Goal: Transaction & Acquisition: Purchase product/service

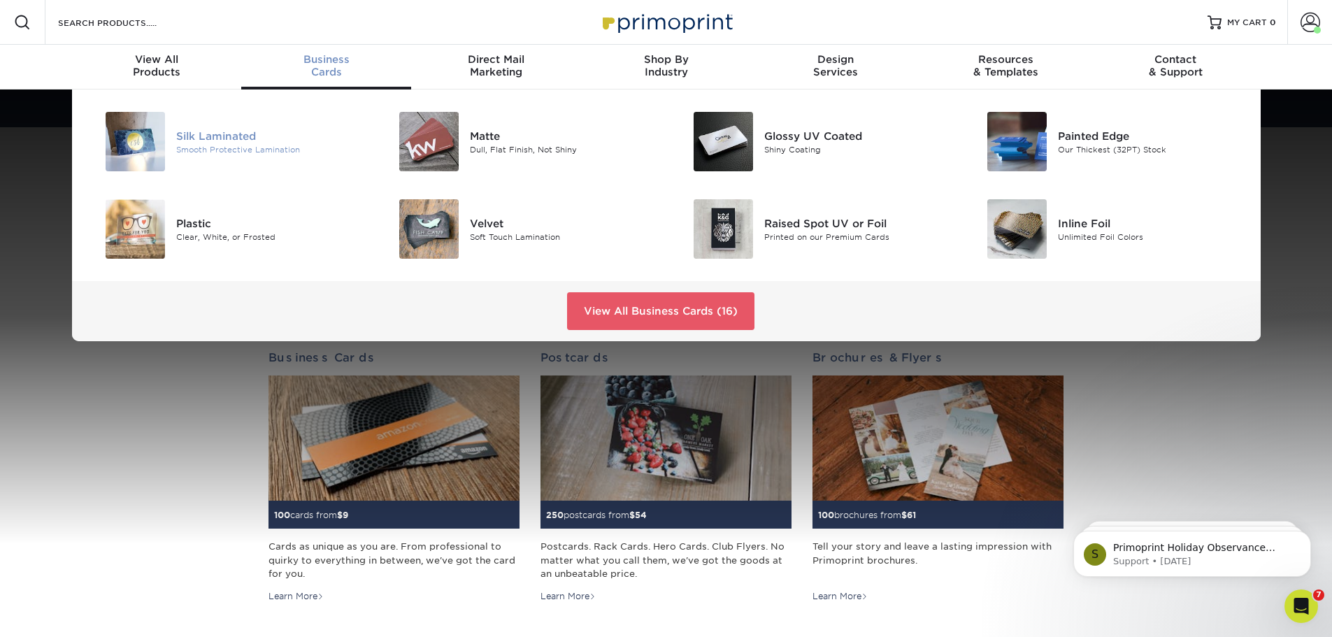
click at [218, 131] on div "Silk Laminated" at bounding box center [268, 135] width 185 height 15
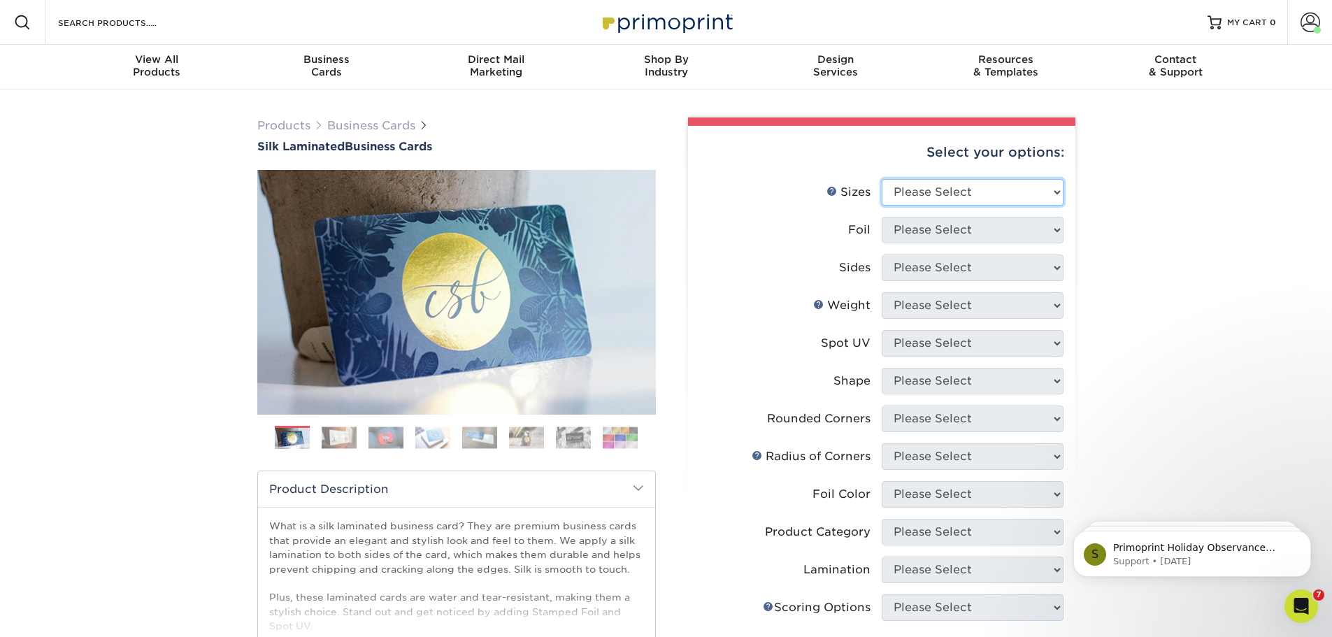
click at [1031, 195] on select "Please Select 1.5" x 3.5" - Mini 1.75" x 3.5" - Mini 2" x 2" - Square 2" x 3" -…" at bounding box center [973, 192] width 182 height 27
select select "2.00x3.50"
click at [882, 179] on select "Please Select 1.5" x 3.5" - Mini 1.75" x 3.5" - Mini 2" x 2" - Square 2" x 3" -…" at bounding box center [973, 192] width 182 height 27
click at [952, 231] on select "Please Select Yes No" at bounding box center [973, 230] width 182 height 27
select select "0"
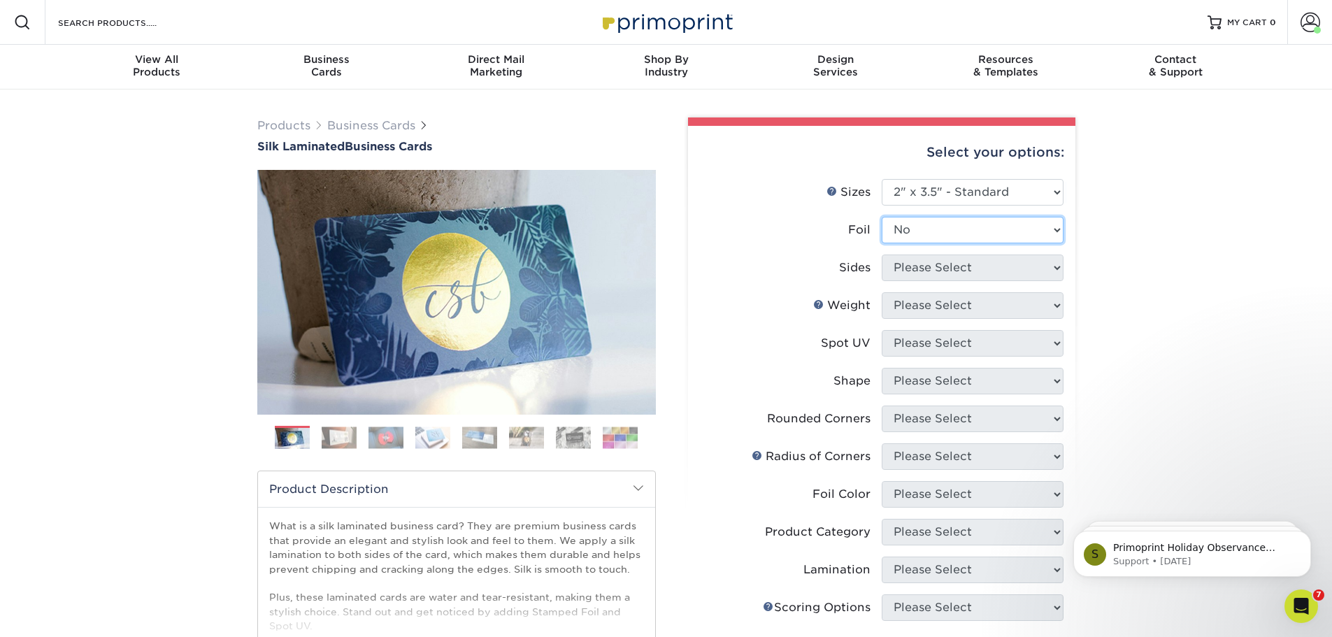
click at [882, 217] on select "Please Select Yes No" at bounding box center [973, 230] width 182 height 27
click at [948, 264] on select "Please Select Print Both Sides Print Front Only" at bounding box center [973, 267] width 182 height 27
select select "13abbda7-1d64-4f25-8bb2-c179b224825d"
click at [882, 254] on select "Please Select Print Both Sides Print Front Only" at bounding box center [973, 267] width 182 height 27
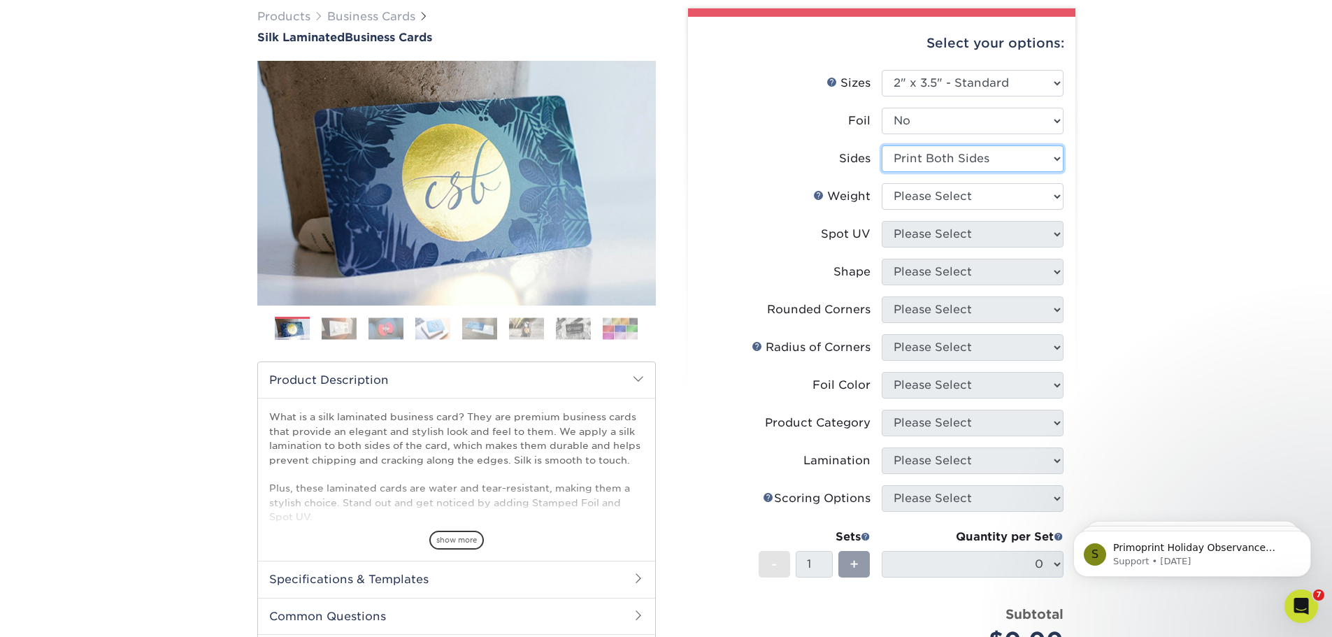
scroll to position [140, 0]
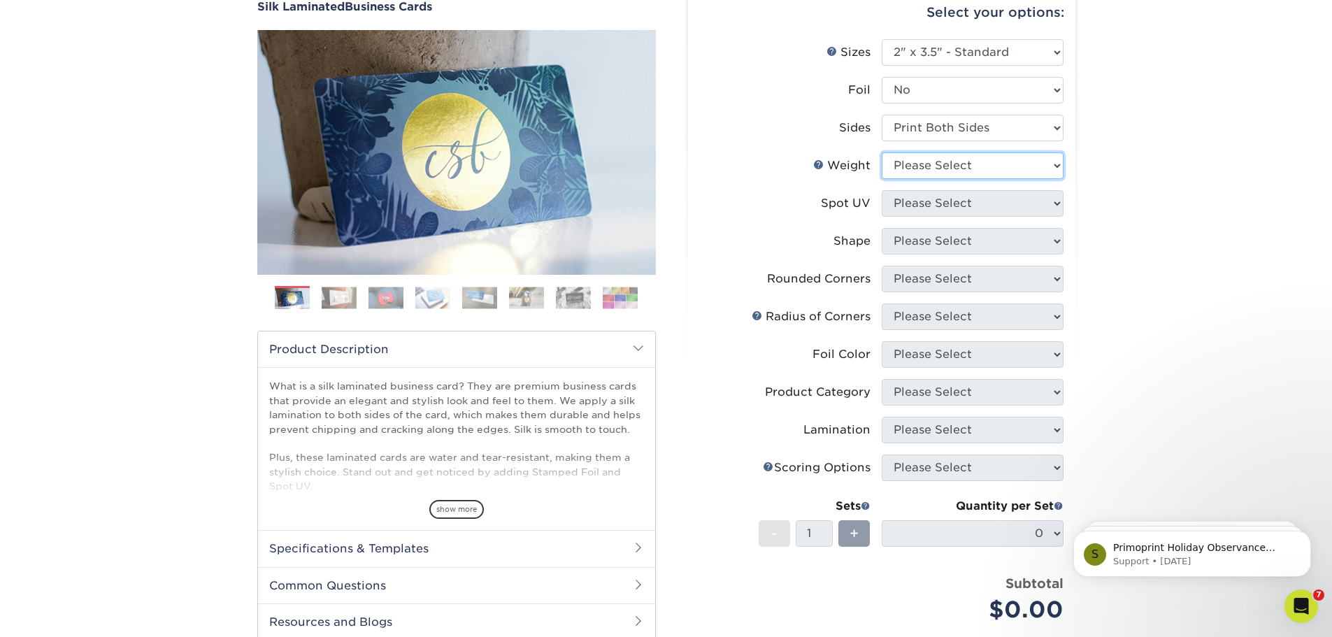
click at [968, 166] on select "Please Select 16PT" at bounding box center [973, 165] width 182 height 27
select select "16PT"
click at [882, 152] on select "Please Select 16PT" at bounding box center [973, 165] width 182 height 27
click at [942, 194] on select "Please Select No Spot UV Front and Back (Both Sides) Front Only Back Only" at bounding box center [973, 203] width 182 height 27
select select "3"
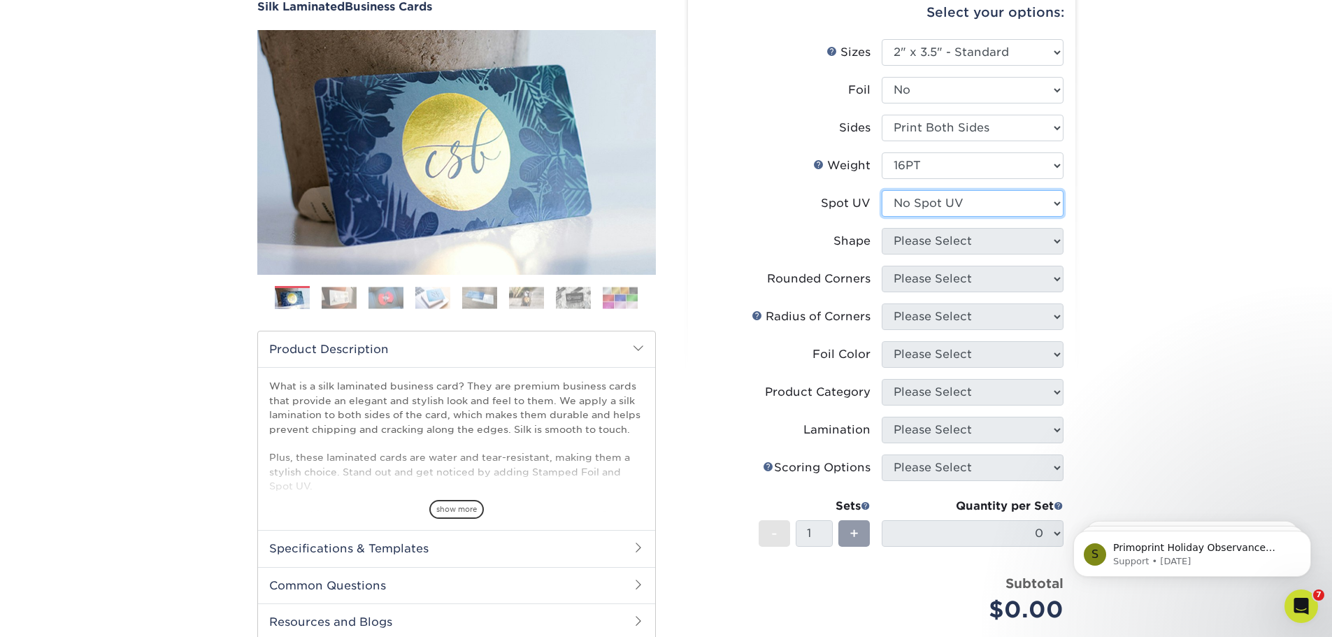
click at [882, 190] on select "Please Select No Spot UV Front and Back (Both Sides) Front Only Back Only" at bounding box center [973, 203] width 182 height 27
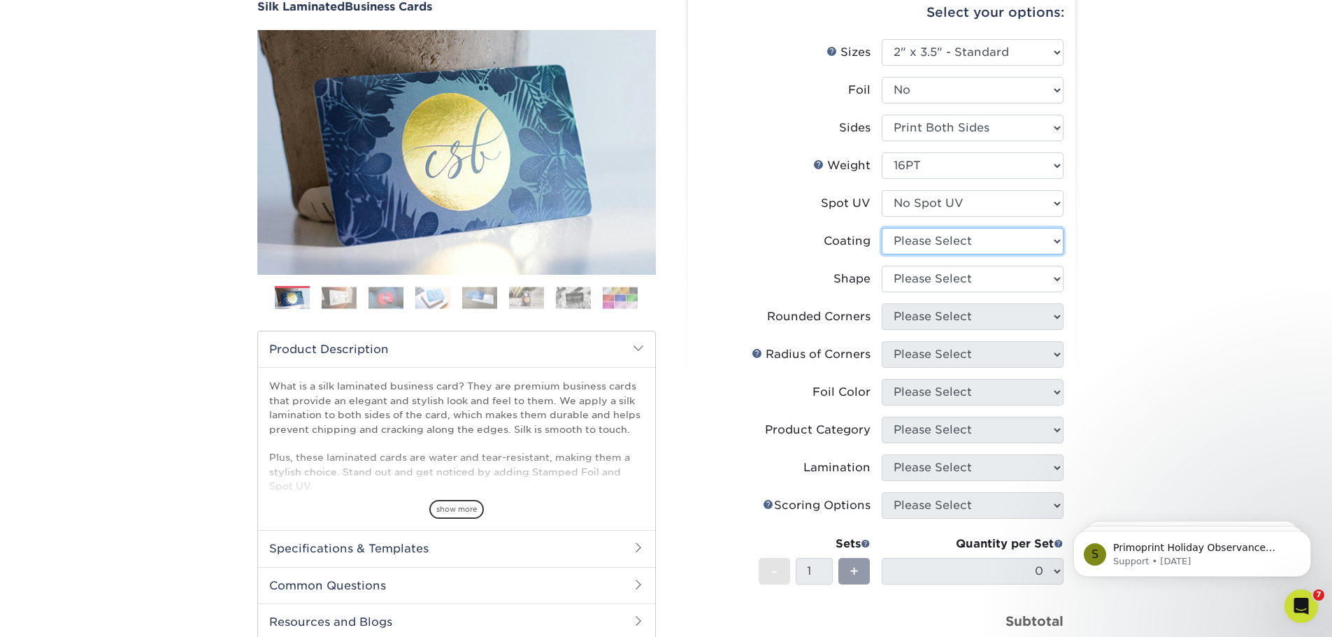
click at [939, 239] on select at bounding box center [973, 241] width 182 height 27
select select "3e7618de-abca-4bda-9f97-8b9129e913d8"
click at [882, 228] on select at bounding box center [973, 241] width 182 height 27
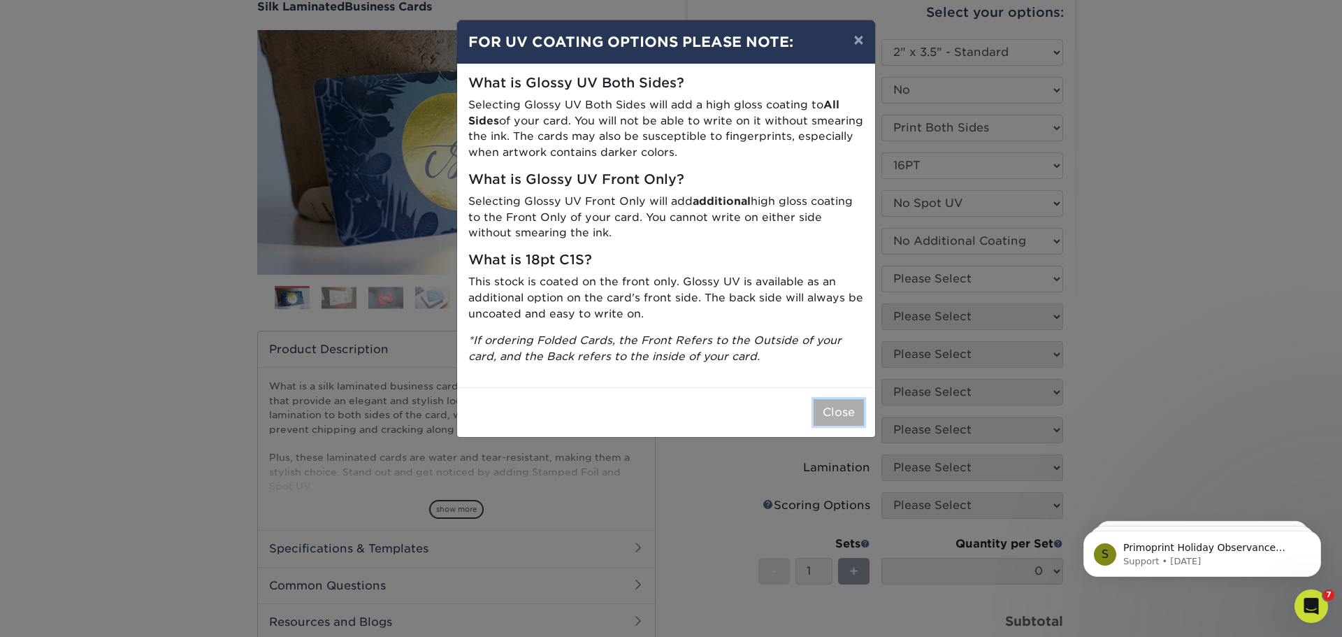
click at [834, 418] on button "Close" at bounding box center [839, 412] width 50 height 27
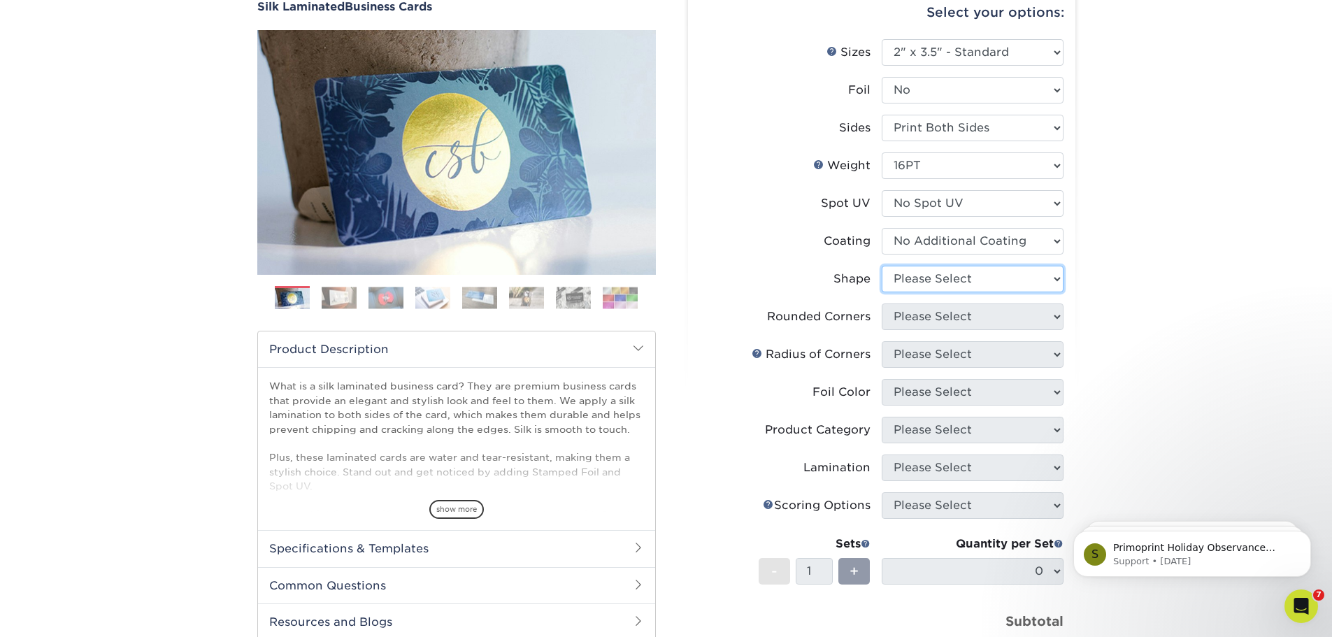
click at [933, 285] on select "Please Select Standard Oval" at bounding box center [973, 279] width 182 height 27
select select "standard"
click at [882, 266] on select "Please Select Standard Oval" at bounding box center [973, 279] width 182 height 27
click at [941, 310] on select "Please Select Yes - Round 2 Corners Yes - Round 4 Corners No" at bounding box center [973, 316] width 182 height 27
select select "0"
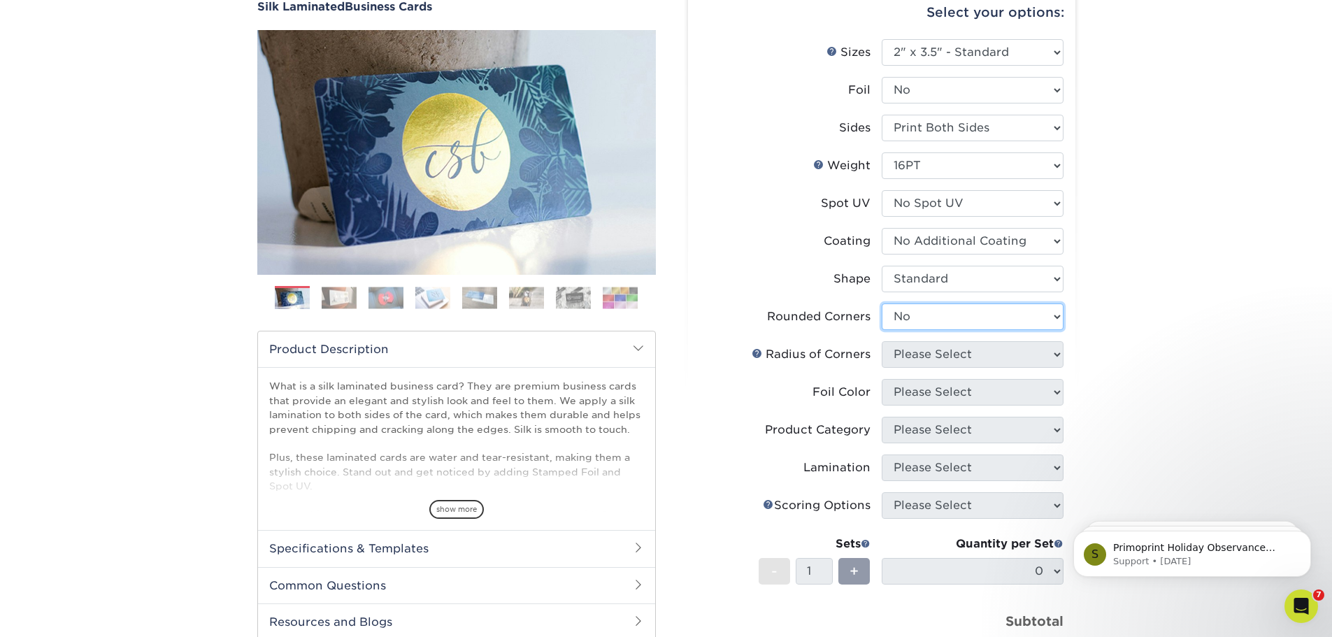
click at [882, 303] on select "Please Select Yes - Round 2 Corners Yes - Round 4 Corners No" at bounding box center [973, 316] width 182 height 27
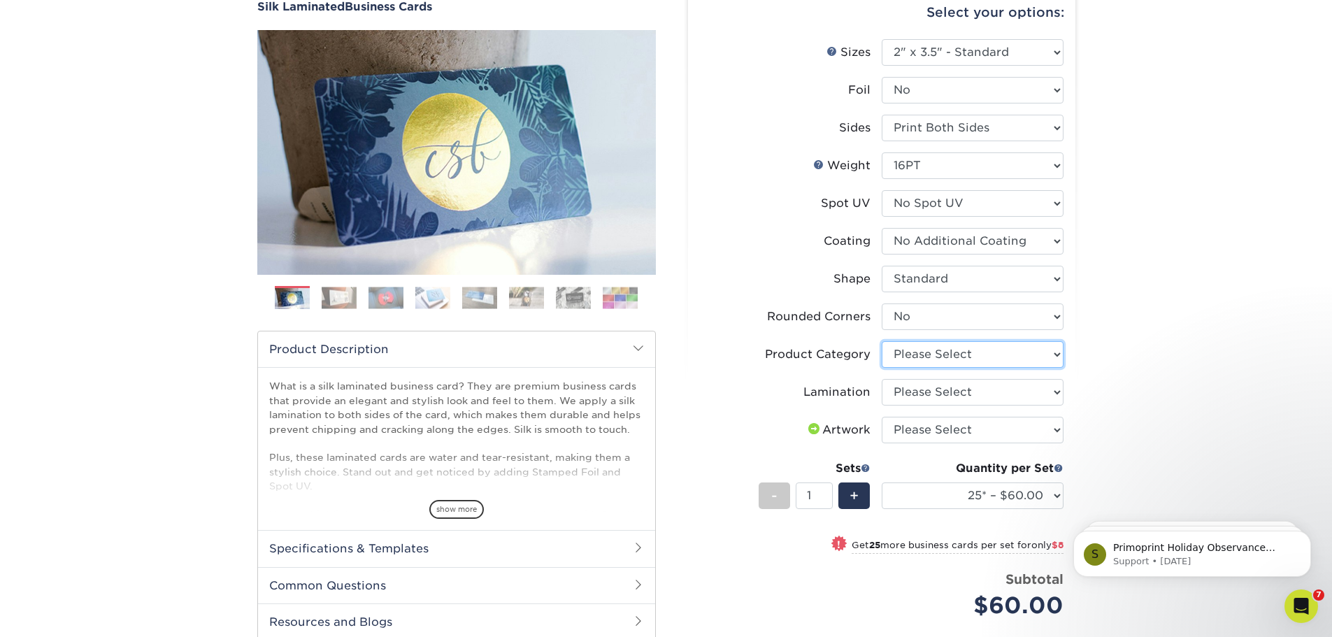
click at [927, 355] on select "Please Select Business Cards" at bounding box center [973, 354] width 182 height 27
select select "3b5148f1-0588-4f88-a218-97bcfdce65c1"
click at [882, 341] on select "Please Select Business Cards" at bounding box center [973, 354] width 182 height 27
click at [938, 389] on select "Please Select Silk" at bounding box center [973, 392] width 182 height 27
select select "ccacb42f-45f7-42d3-bbd3-7c8421cf37f0"
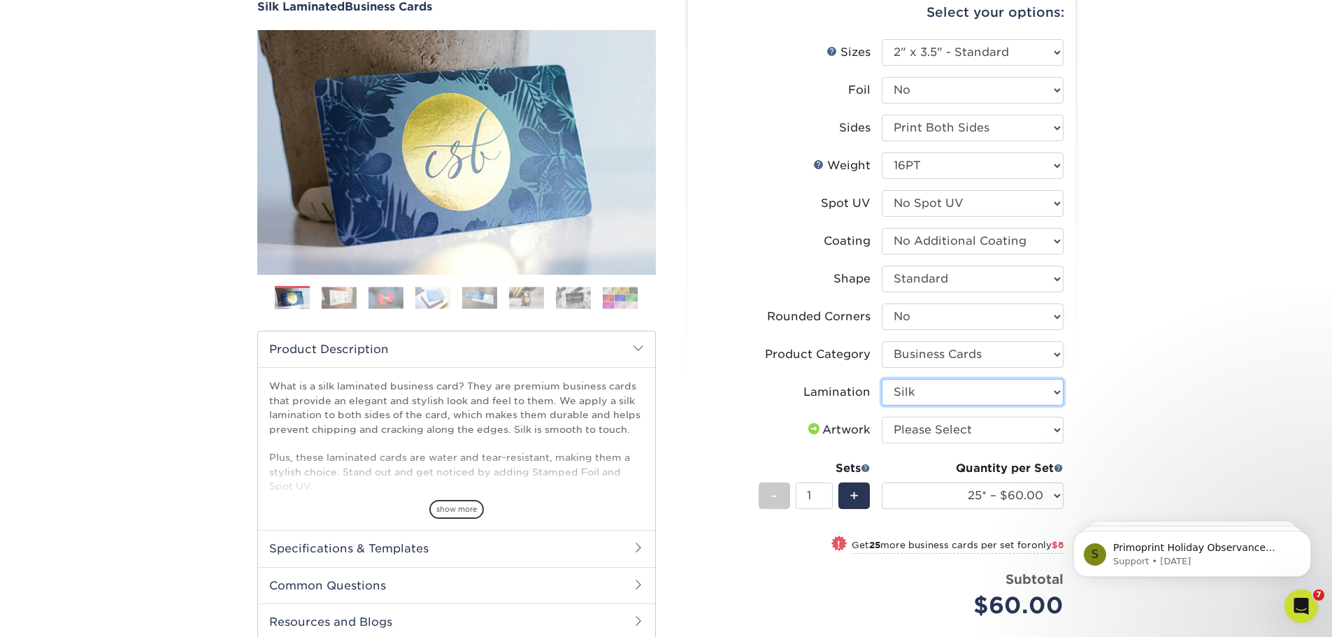
click at [882, 379] on select "Please Select Silk" at bounding box center [973, 392] width 182 height 27
click at [931, 420] on select "Please Select I will upload files I need a design - $100" at bounding box center [973, 430] width 182 height 27
select select "upload"
click at [882, 417] on select "Please Select I will upload files I need a design - $100" at bounding box center [973, 430] width 182 height 27
click at [905, 497] on select "25* – $60.00 50* – $68.00 75* – $76.00 100* – $84.00 250* – $92.00 500 – $96.00…" at bounding box center [973, 495] width 182 height 27
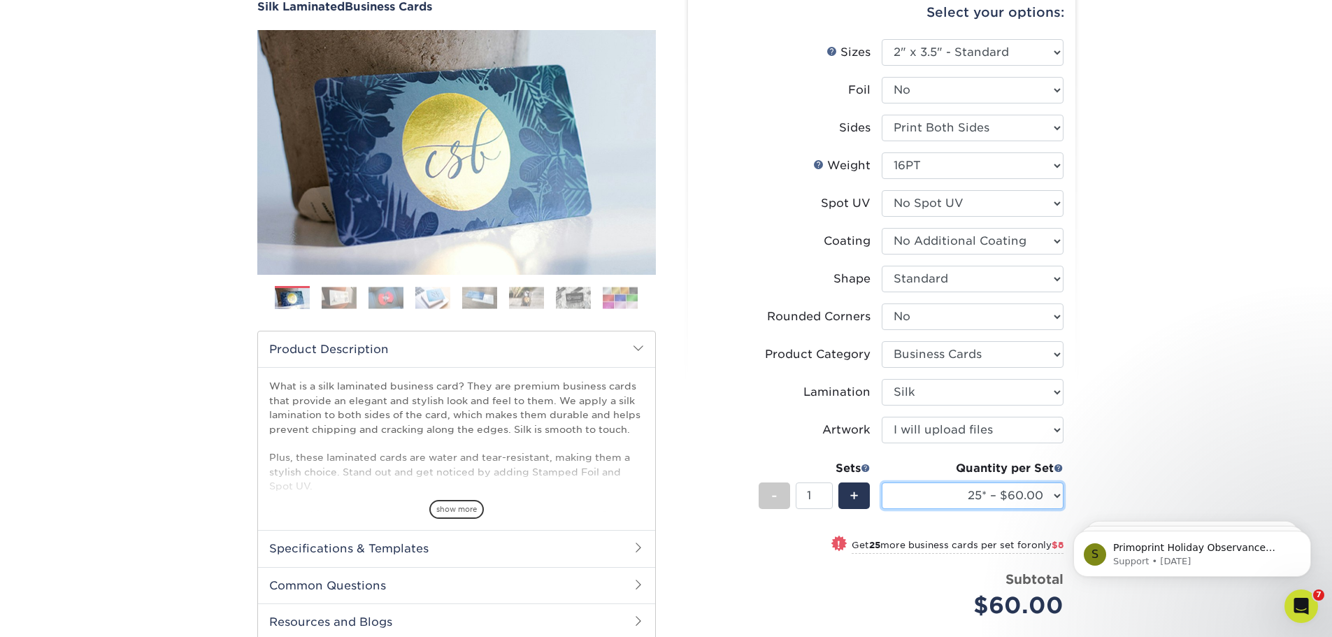
select select "250* – $92.00"
click at [882, 482] on select "25* – $60.00 50* – $68.00 75* – $76.00 100* – $84.00 250* – $92.00 500 – $96.00…" at bounding box center [973, 495] width 182 height 27
click at [1193, 375] on div "Products Business Cards Silk Laminated Business Cards Previous Next" at bounding box center [666, 404] width 1332 height 908
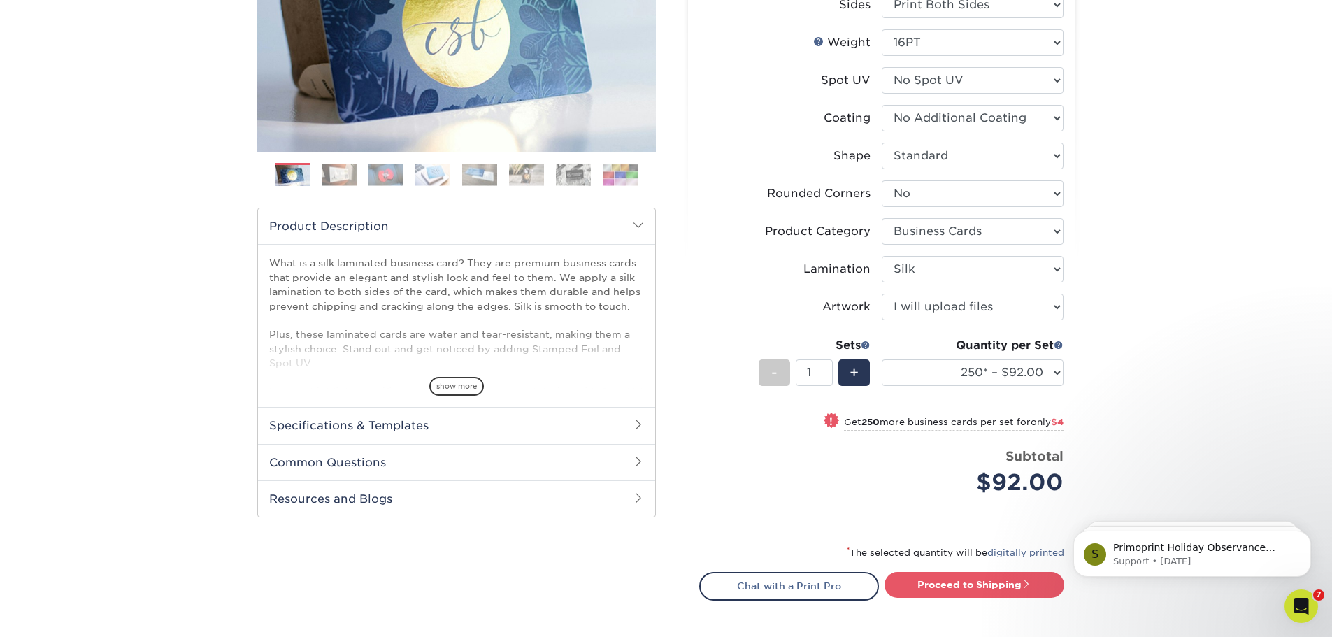
scroll to position [527, 0]
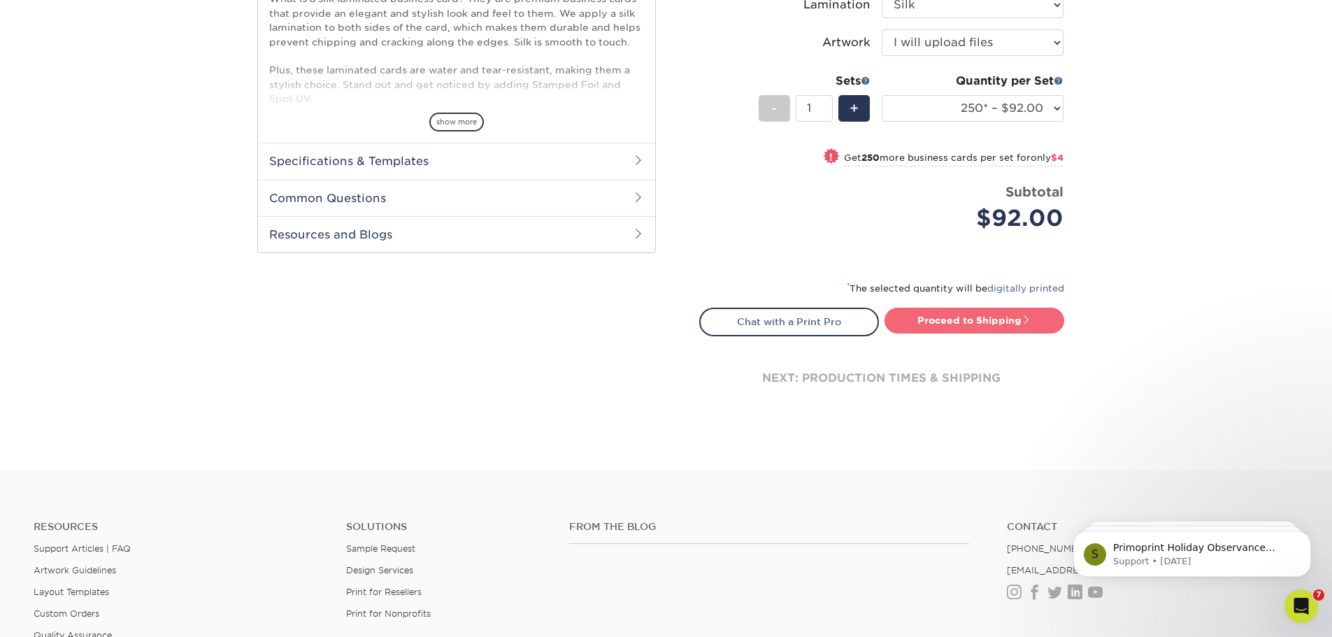
click at [972, 320] on link "Proceed to Shipping" at bounding box center [974, 320] width 180 height 25
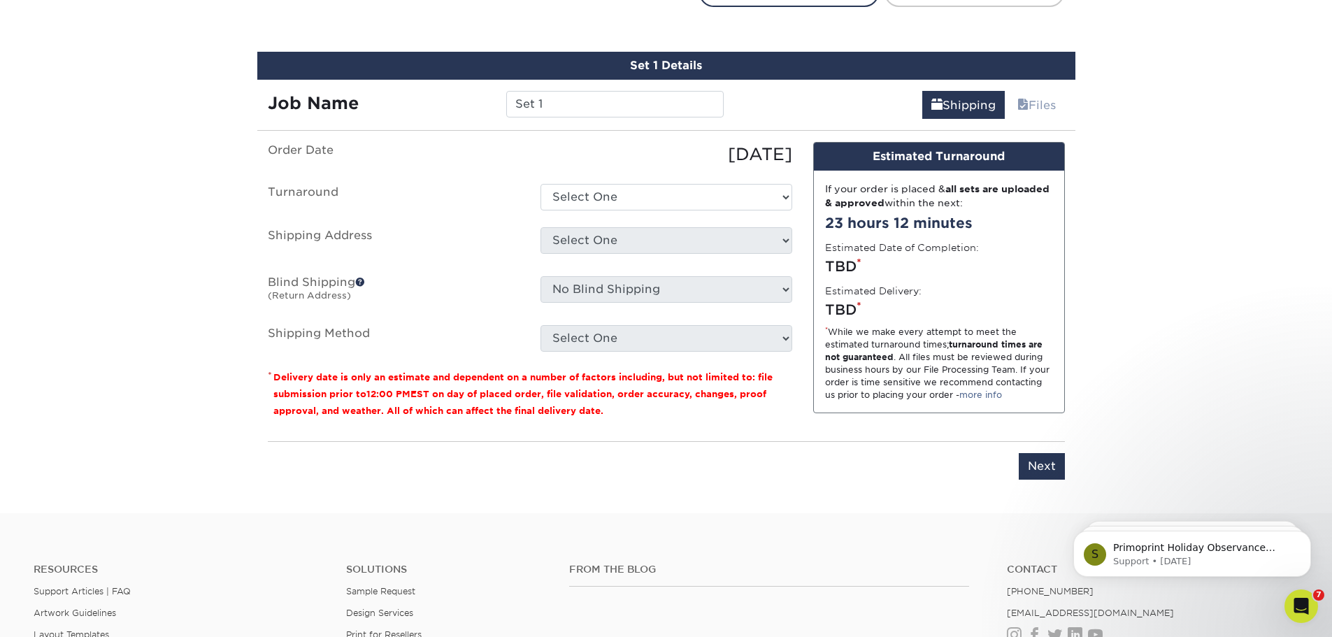
scroll to position [873, 0]
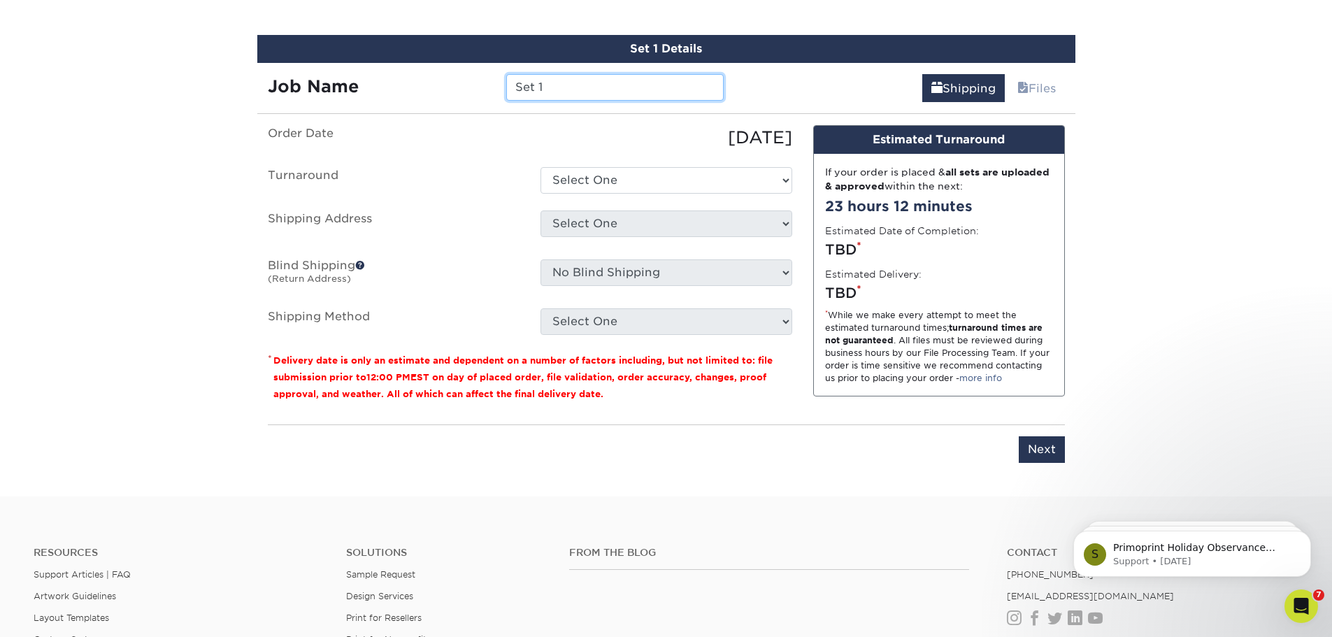
drag, startPoint x: 554, startPoint y: 89, endPoint x: 464, endPoint y: 104, distance: 90.8
click at [464, 104] on div "Set 1 Details Job Name Set 1 Shipping Files You've choosen mailing services! If…" at bounding box center [666, 257] width 818 height 445
type input "[PERSON_NAME]"
click at [650, 187] on select "Select One 2-4 Business Days 2 Day Next Business Day" at bounding box center [666, 180] width 252 height 27
select select "d1b63c63-e638-46b8-b171-df9c8cedce0d"
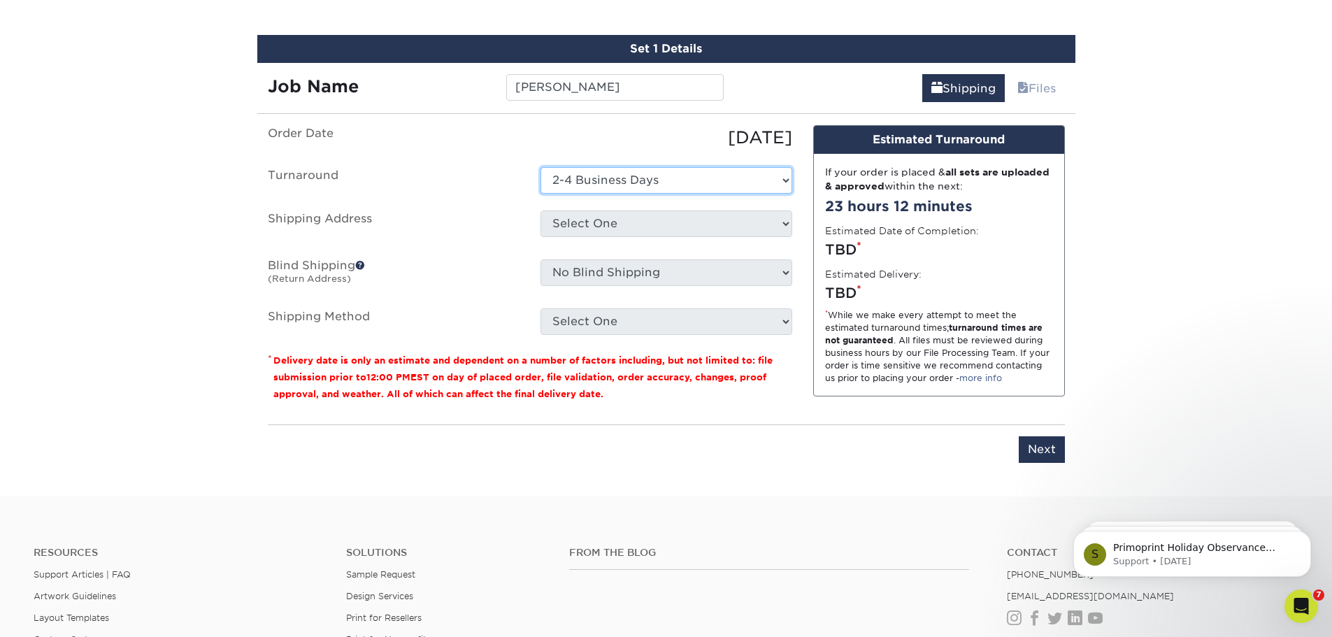
click at [540, 167] on select "Select One 2-4 Business Days 2 Day Next Business Day" at bounding box center [666, 180] width 252 height 27
click at [626, 227] on select "Select One Matt - Home NEAP Boston NEAP Waltham + Add New Address" at bounding box center [666, 223] width 252 height 27
select select "262168"
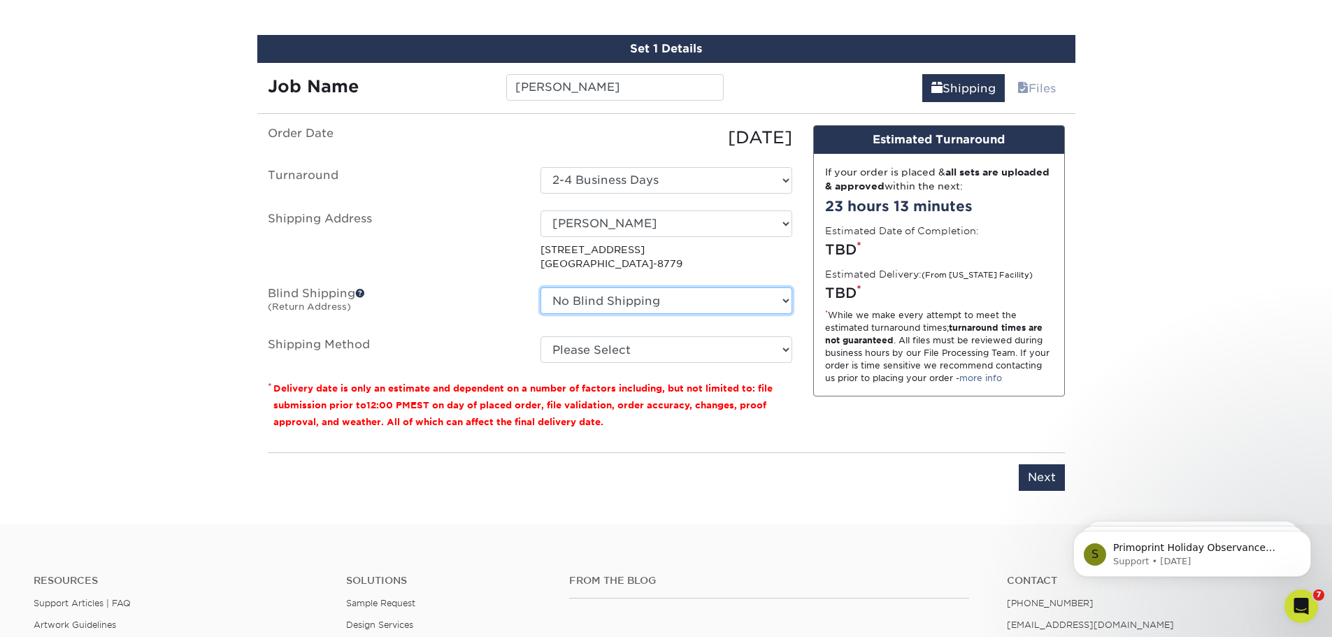
click at [695, 301] on select "No Blind Shipping Matt - Home NEAP Boston NEAP Waltham + Add New Address" at bounding box center [666, 300] width 252 height 27
click at [540, 287] on select "No Blind Shipping Matt - Home NEAP Boston NEAP Waltham + Add New Address" at bounding box center [666, 300] width 252 height 27
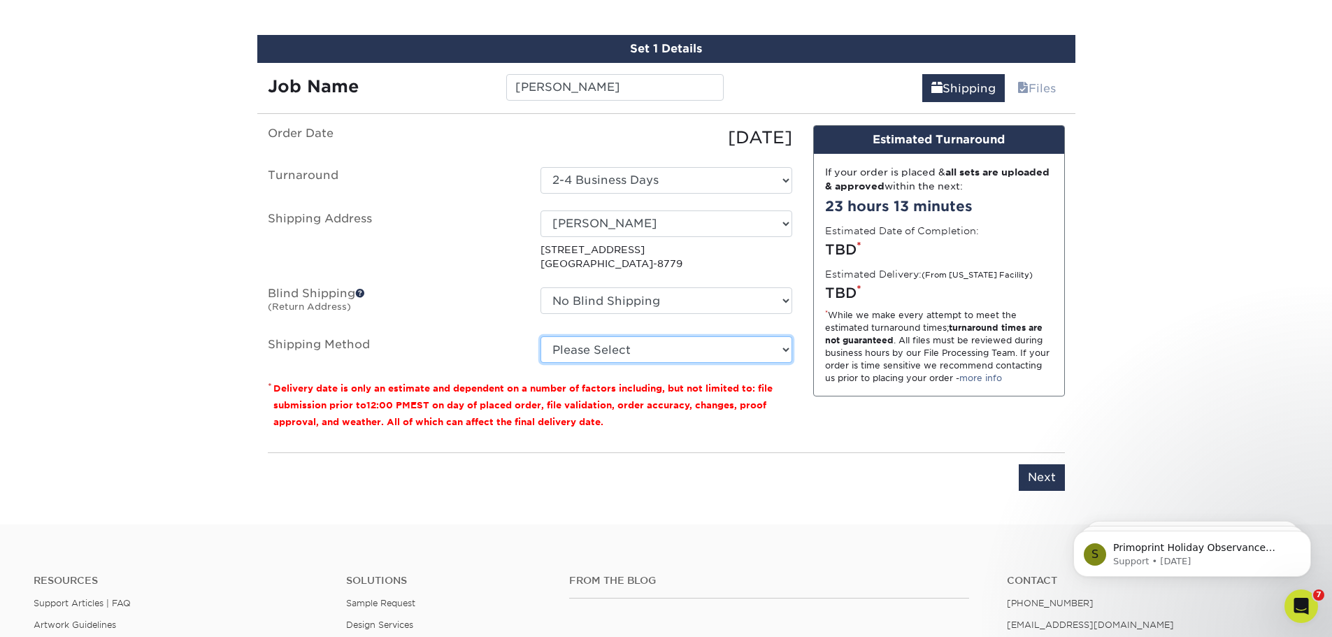
click at [664, 345] on select "Please Select Ground Shipping (+$7.84) 3 Day Shipping Service (+$16.73) 2 Day A…" at bounding box center [666, 349] width 252 height 27
select select "03"
click at [540, 336] on select "Please Select Ground Shipping (+$7.84) 3 Day Shipping Service (+$16.73) 2 Day A…" at bounding box center [666, 349] width 252 height 27
click at [949, 421] on div "Design Estimated Turnaround If your order is placed & all sets are uploaded & a…" at bounding box center [939, 283] width 273 height 317
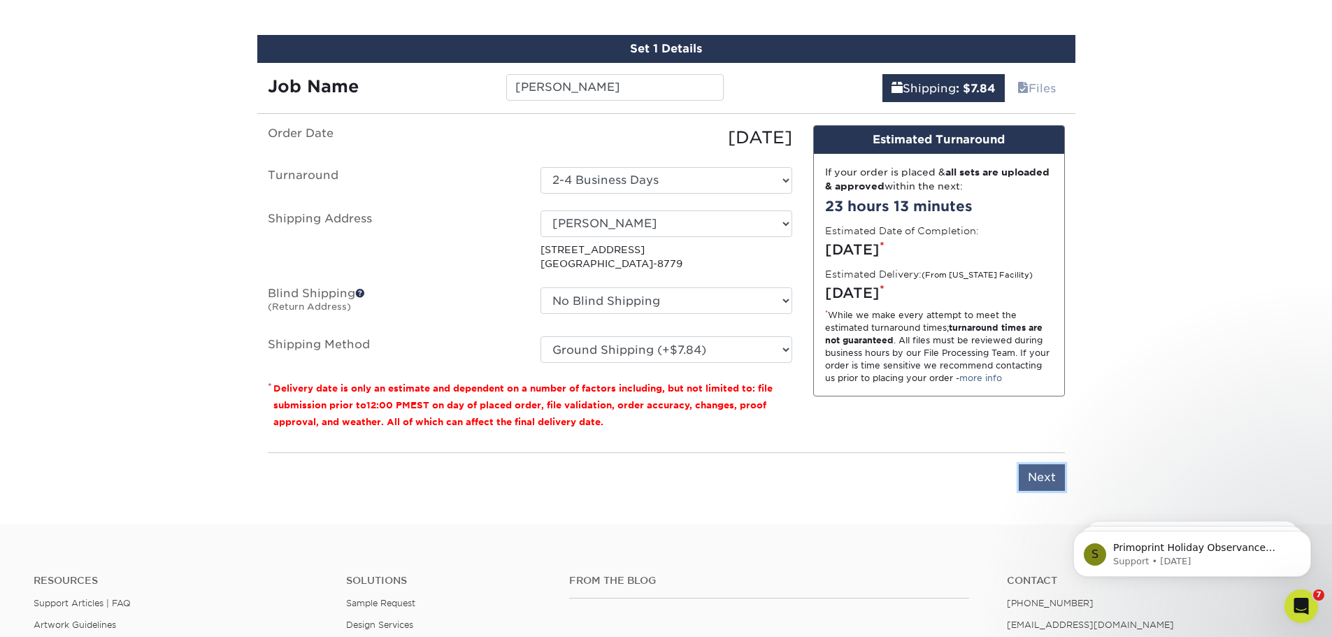
click at [1061, 483] on input "Next" at bounding box center [1042, 477] width 46 height 27
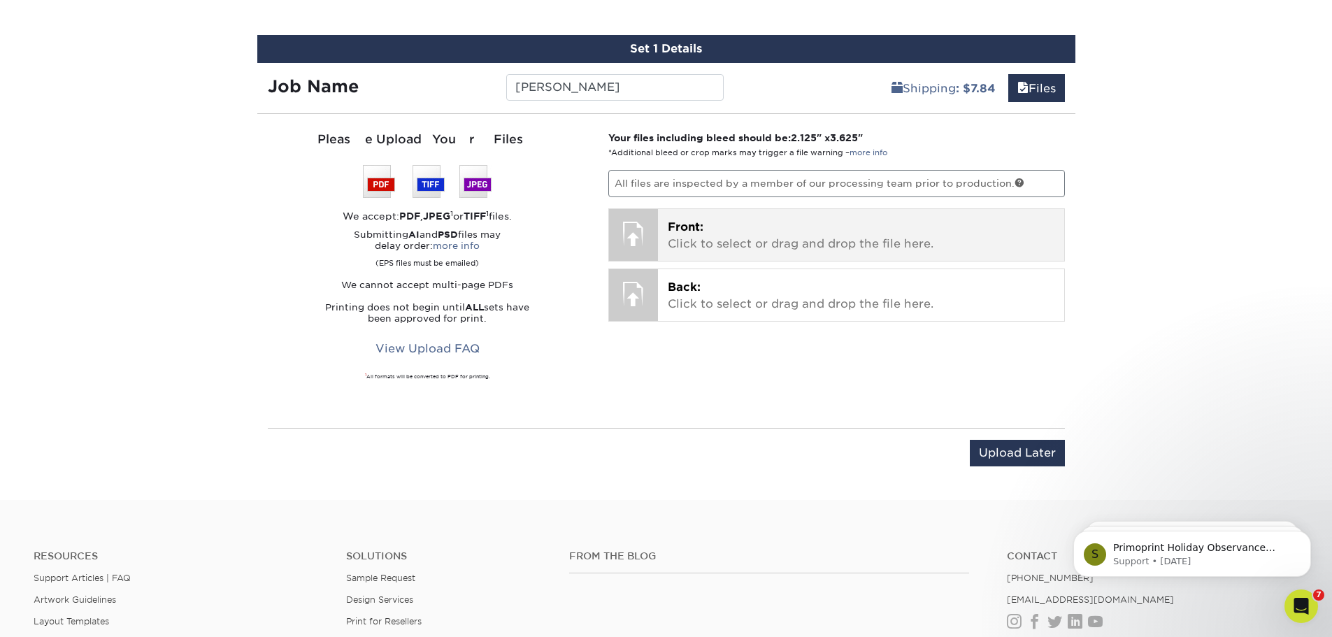
click at [652, 220] on div at bounding box center [633, 233] width 49 height 49
click at [707, 228] on p "Front: Click to select or drag and drop the file here." at bounding box center [861, 236] width 387 height 34
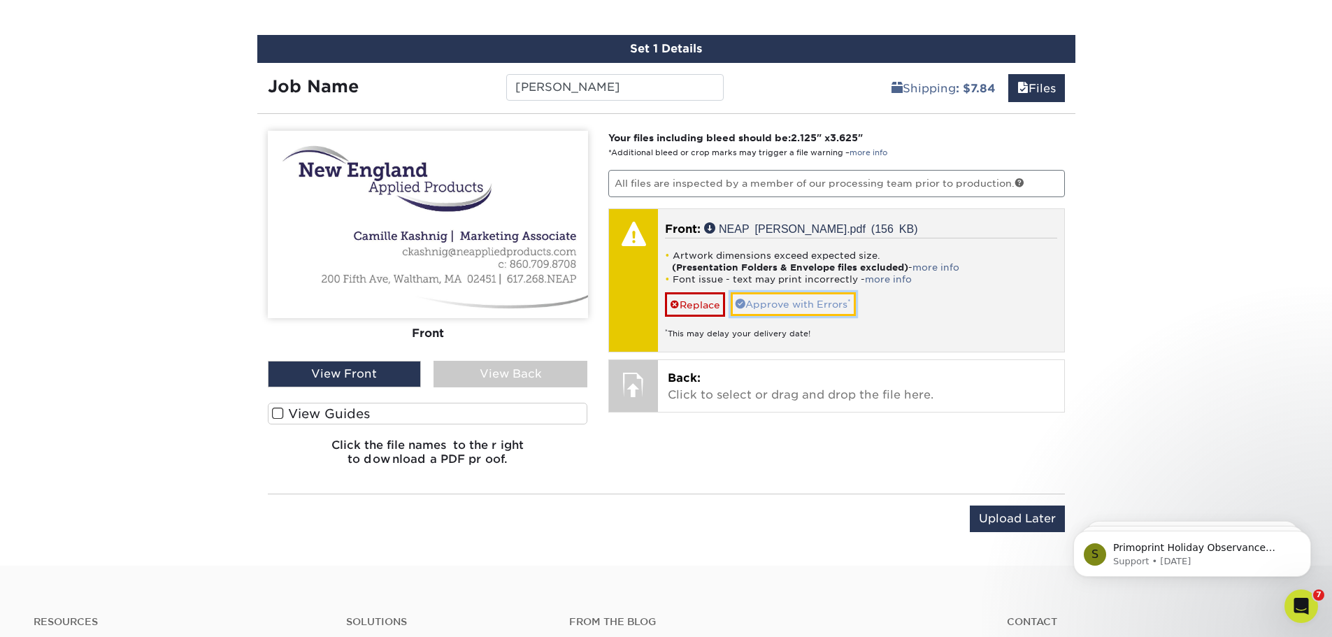
click at [793, 307] on link "Approve with Errors *" at bounding box center [793, 304] width 125 height 24
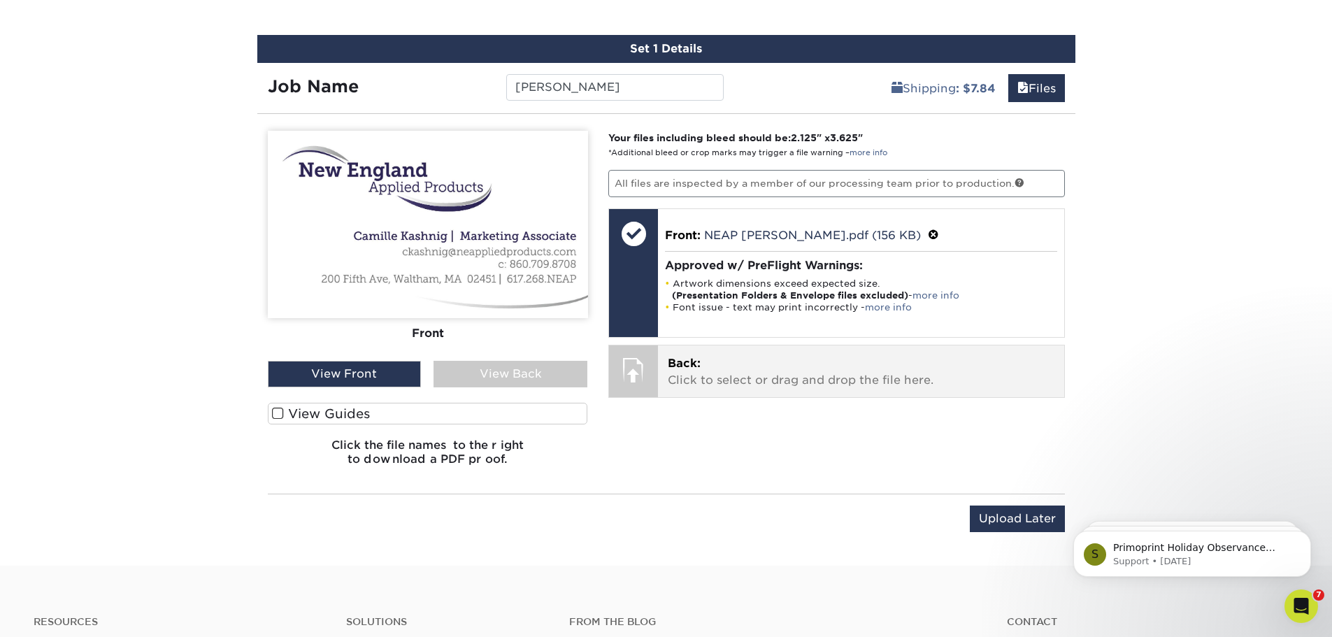
click at [646, 362] on div at bounding box center [633, 369] width 49 height 49
click at [689, 373] on p "Back: Click to select or drag and drop the file here." at bounding box center [861, 372] width 387 height 34
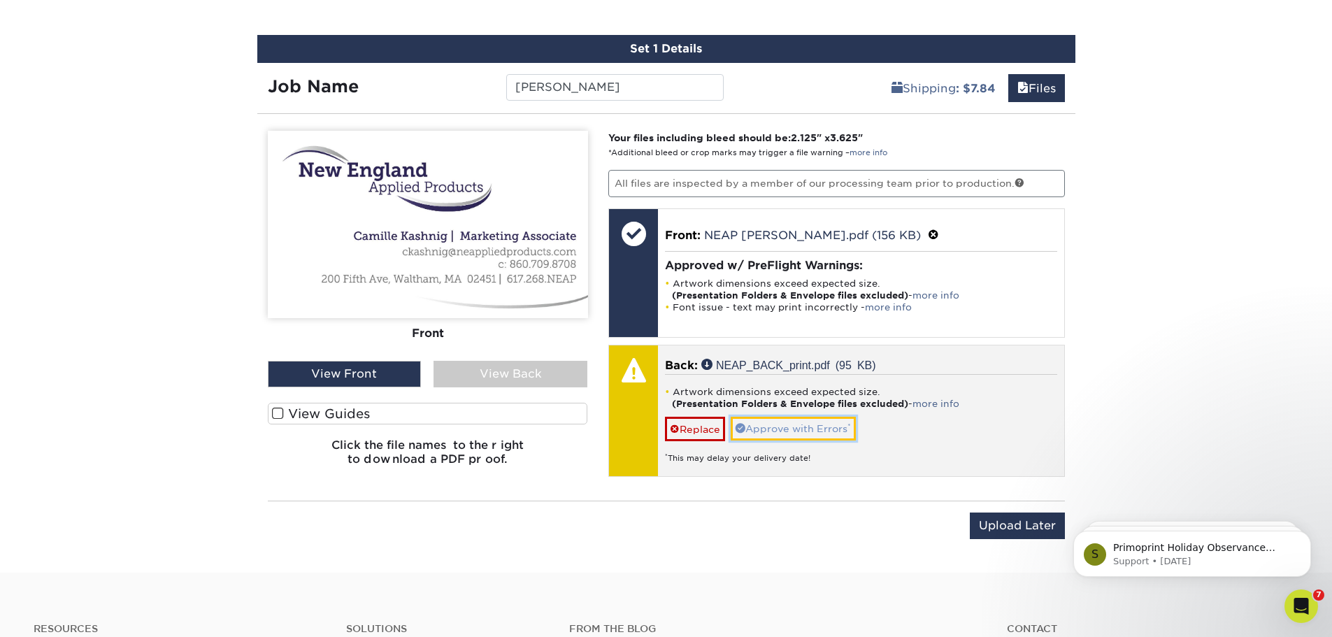
click at [768, 424] on link "Approve with Errors *" at bounding box center [793, 429] width 125 height 24
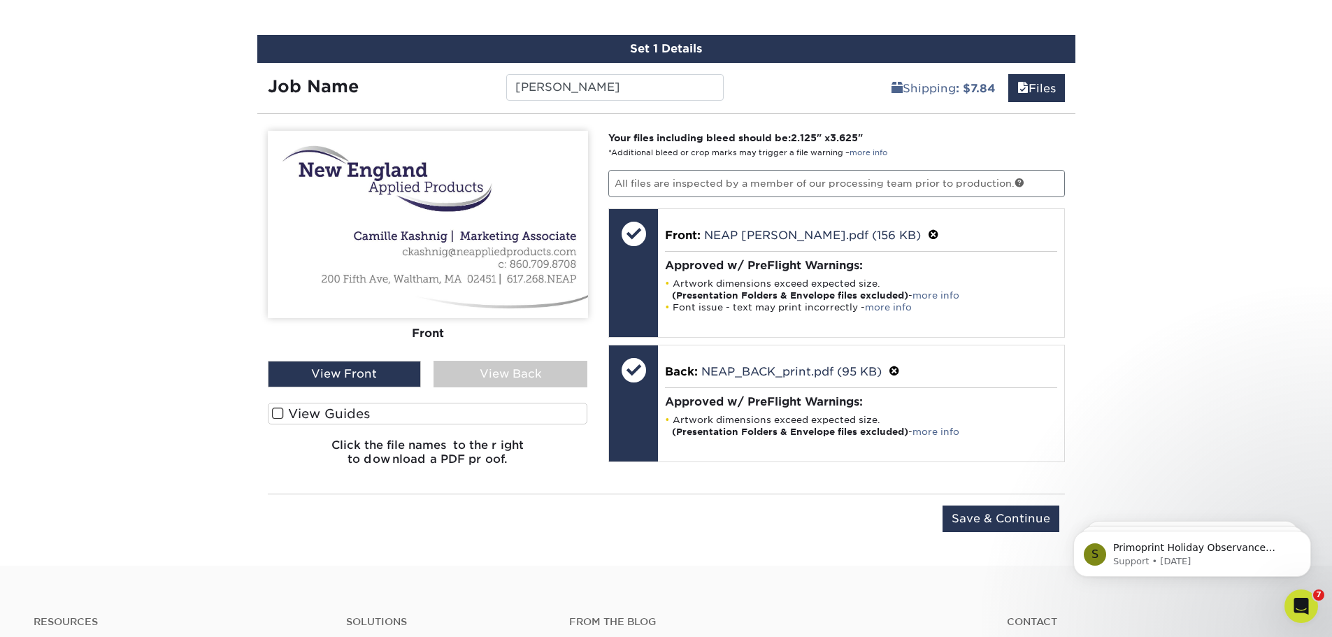
click at [513, 366] on div "View Back" at bounding box center [510, 374] width 154 height 27
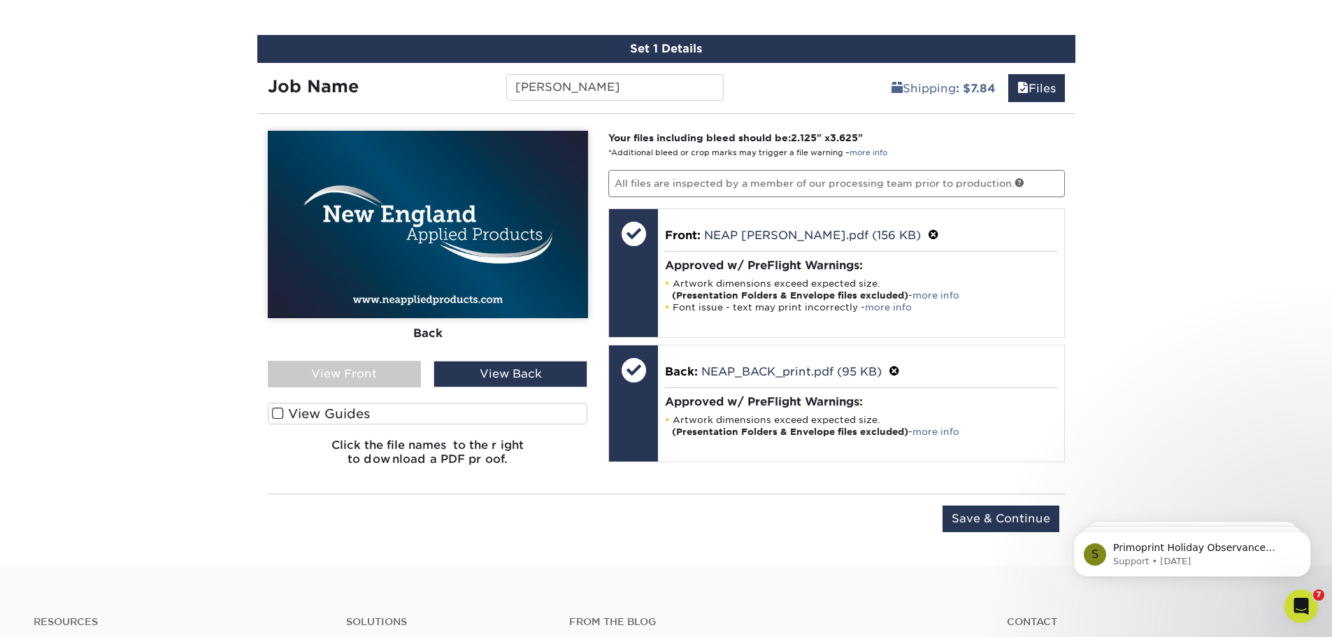
click at [358, 371] on div "View Front" at bounding box center [345, 374] width 154 height 27
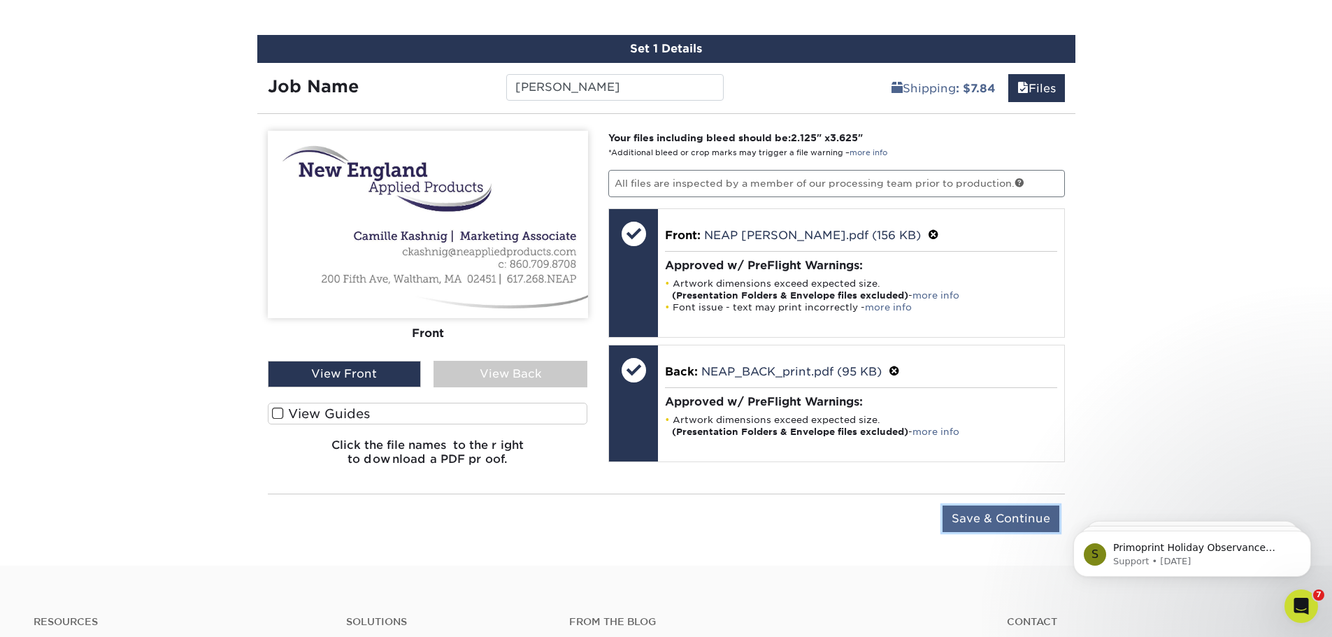
click at [989, 521] on input "Save & Continue" at bounding box center [1000, 518] width 117 height 27
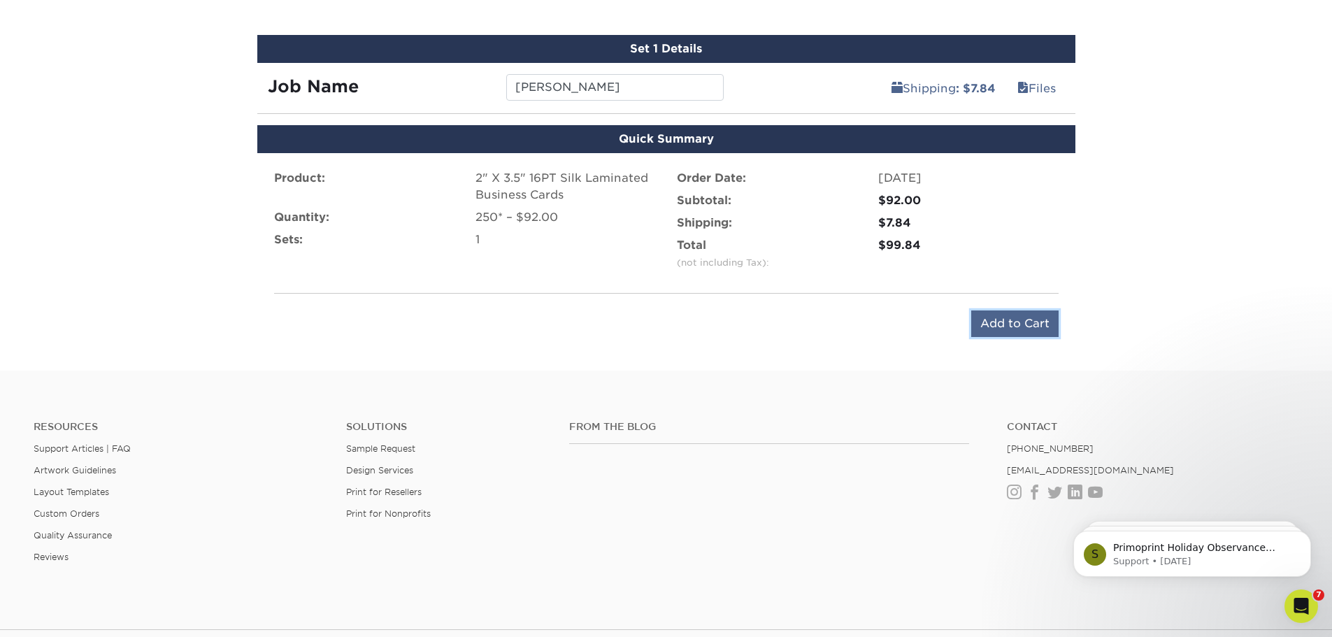
click at [1019, 323] on input "Add to Cart" at bounding box center [1014, 323] width 87 height 27
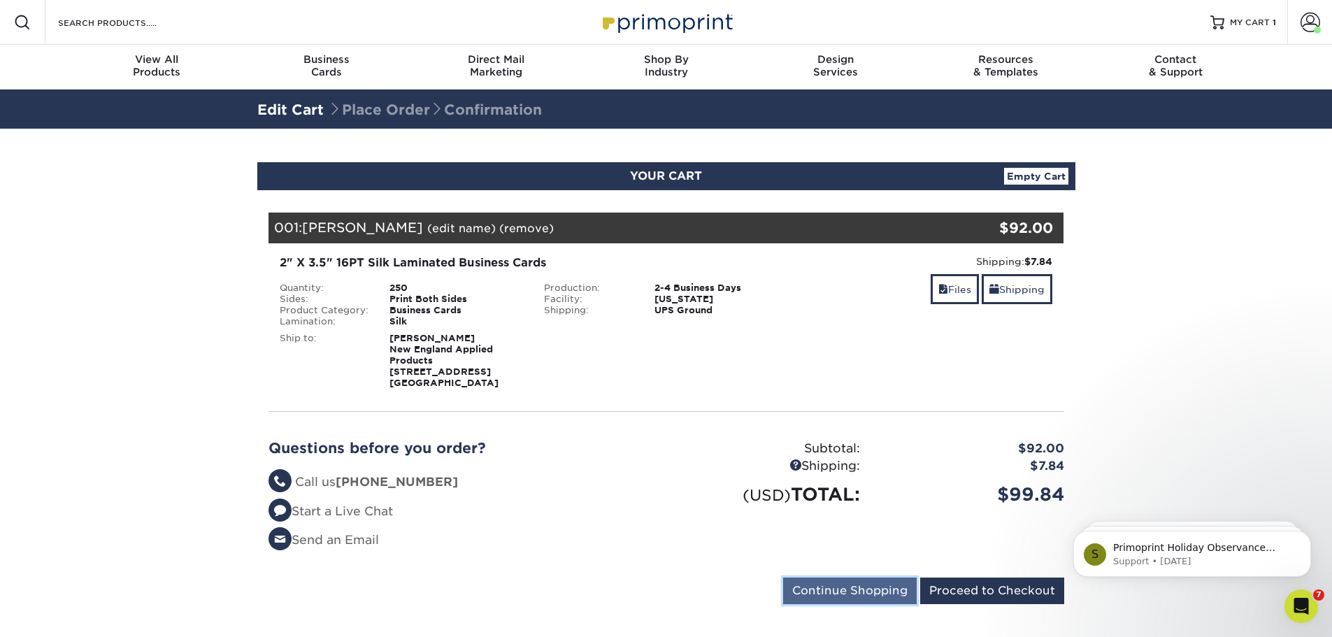
click at [854, 584] on input "Continue Shopping" at bounding box center [850, 590] width 134 height 27
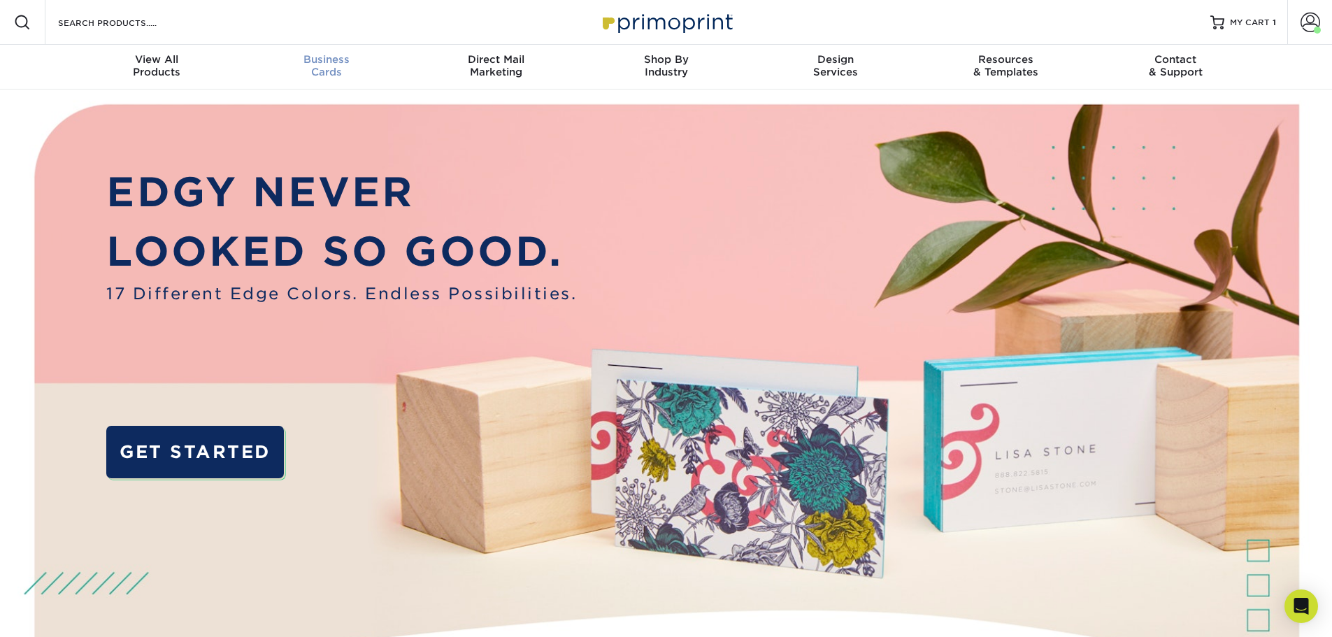
click at [319, 64] on span "Business" at bounding box center [326, 59] width 170 height 13
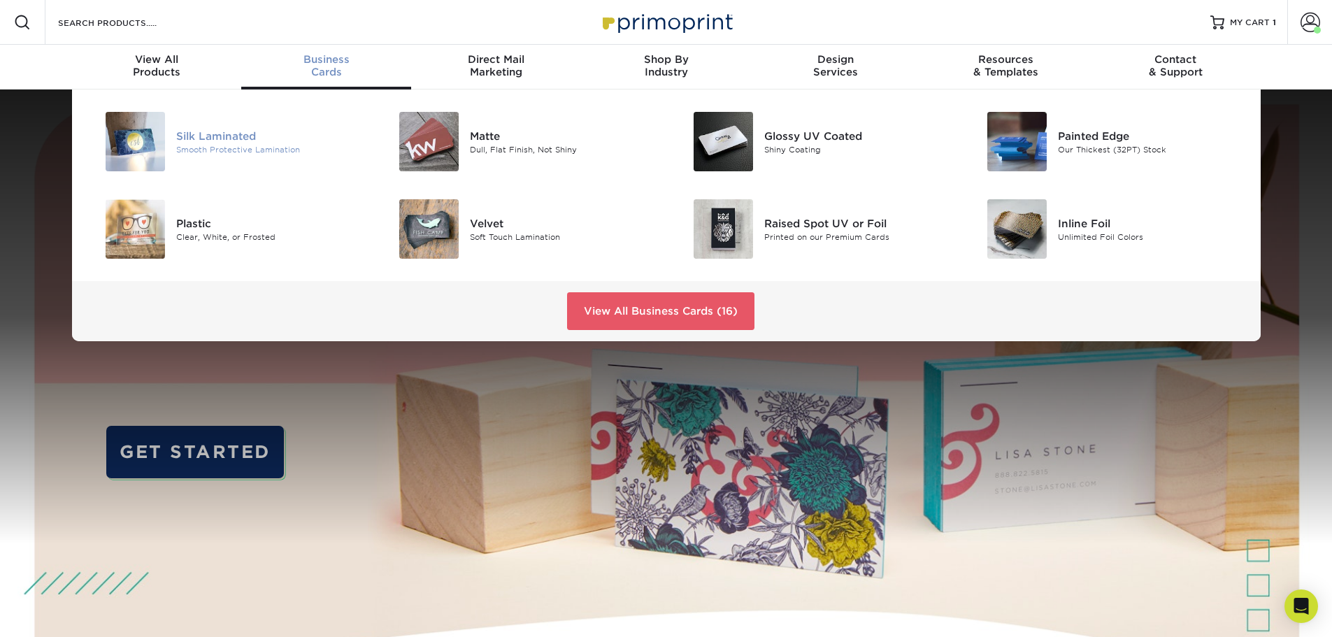
click at [220, 143] on div "Smooth Protective Lamination" at bounding box center [268, 149] width 185 height 12
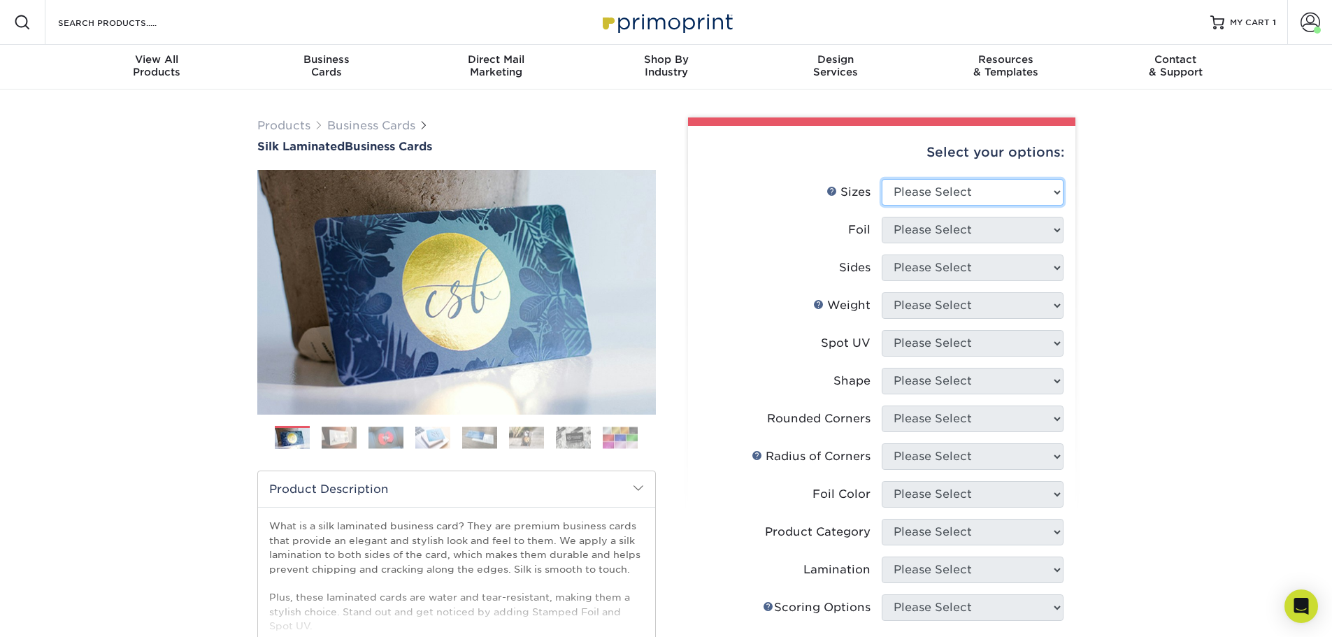
click at [947, 194] on select "Please Select 1.5" x 3.5" - Mini 1.75" x 3.5" - Mini 2" x 2" - Square 2" x 3" -…" at bounding box center [973, 192] width 182 height 27
select select "2.00x3.50"
click at [882, 179] on select "Please Select 1.5" x 3.5" - Mini 1.75" x 3.5" - Mini 2" x 2" - Square 2" x 3" -…" at bounding box center [973, 192] width 182 height 27
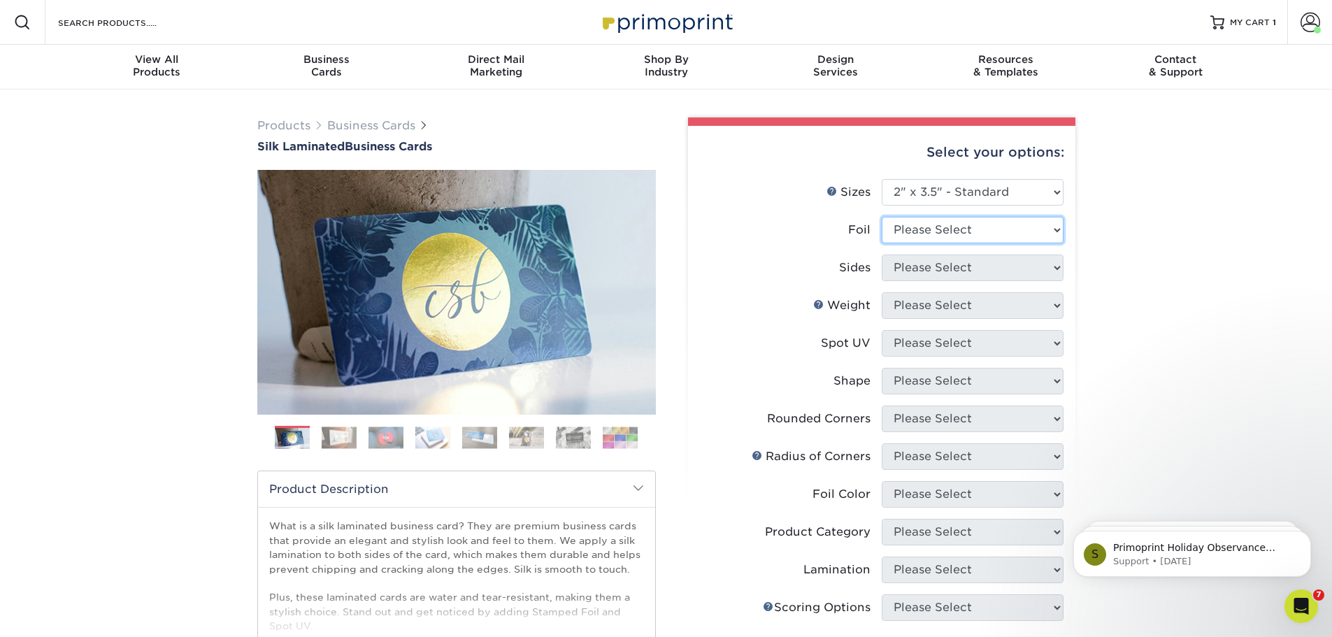
click at [947, 230] on select "Please Select Yes No" at bounding box center [973, 230] width 182 height 27
select select "0"
click at [882, 217] on select "Please Select Yes No" at bounding box center [973, 230] width 182 height 27
click at [945, 270] on select "Please Select Print Both Sides Print Front Only" at bounding box center [973, 267] width 182 height 27
select select "13abbda7-1d64-4f25-8bb2-c179b224825d"
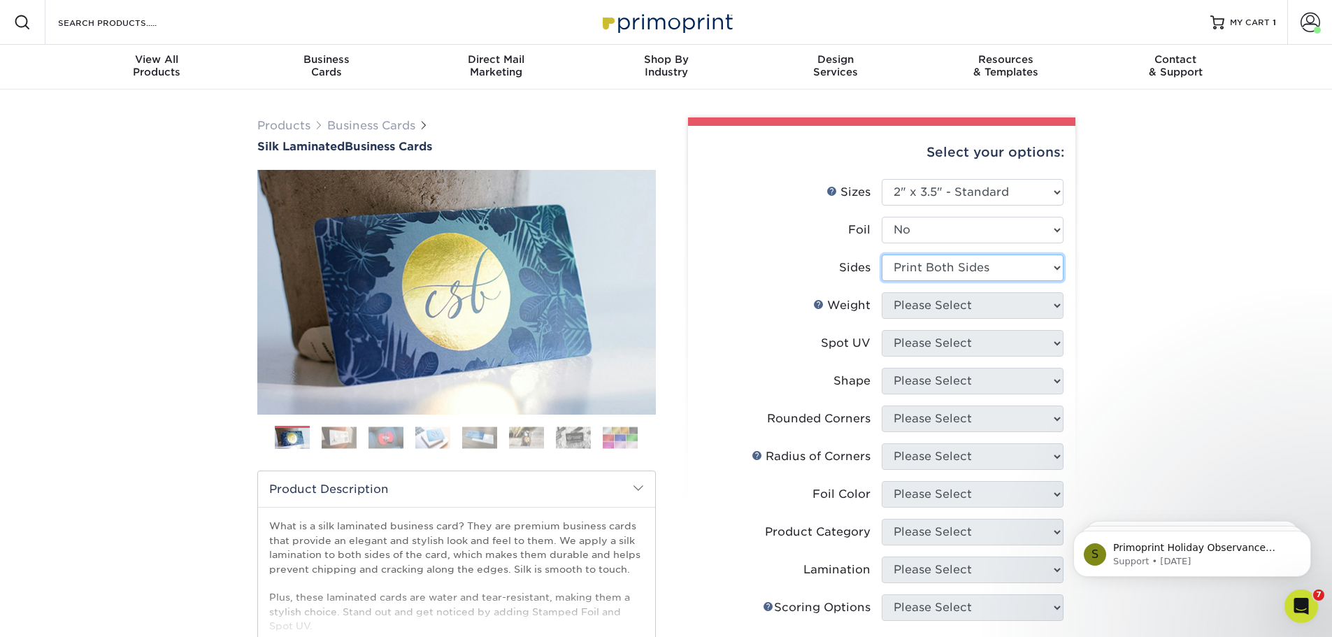
click at [882, 254] on select "Please Select Print Both Sides Print Front Only" at bounding box center [973, 267] width 182 height 27
click at [936, 307] on select "Please Select 16PT" at bounding box center [973, 305] width 182 height 27
select select "16PT"
click at [882, 292] on select "Please Select 16PT" at bounding box center [973, 305] width 182 height 27
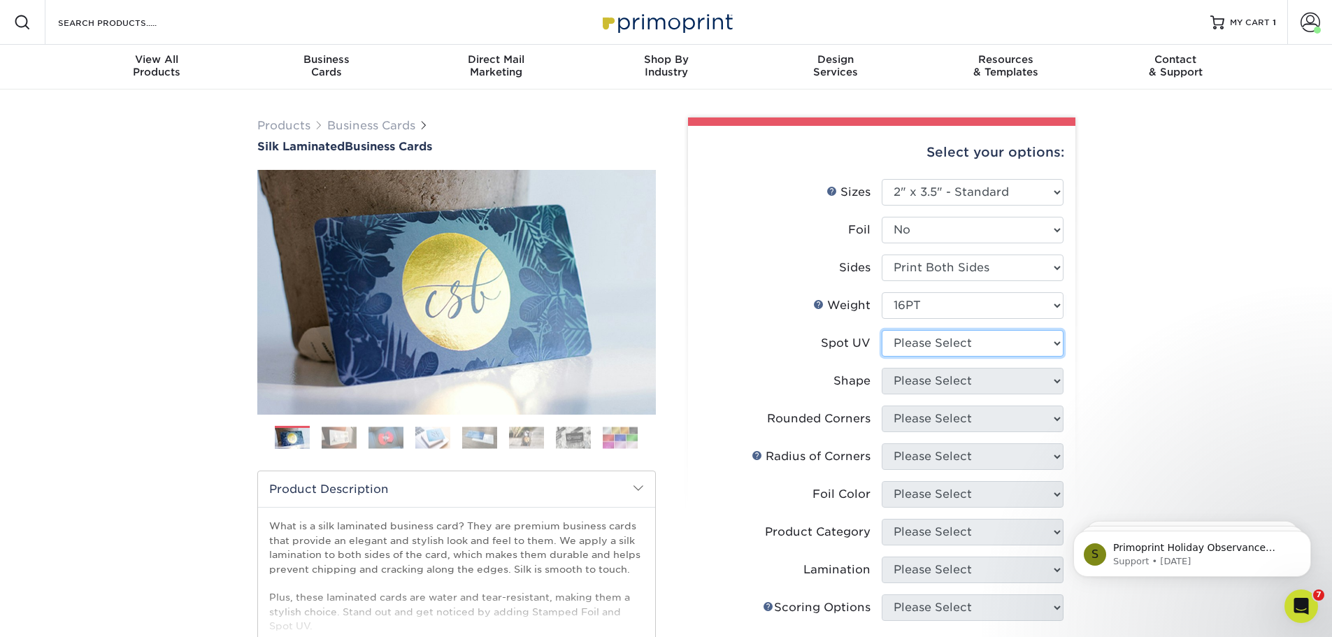
click at [936, 347] on select "Please Select No Spot UV Front and Back (Both Sides) Front Only Back Only" at bounding box center [973, 343] width 182 height 27
select select "3"
click at [882, 330] on select "Please Select No Spot UV Front and Back (Both Sides) Front Only Back Only" at bounding box center [973, 343] width 182 height 27
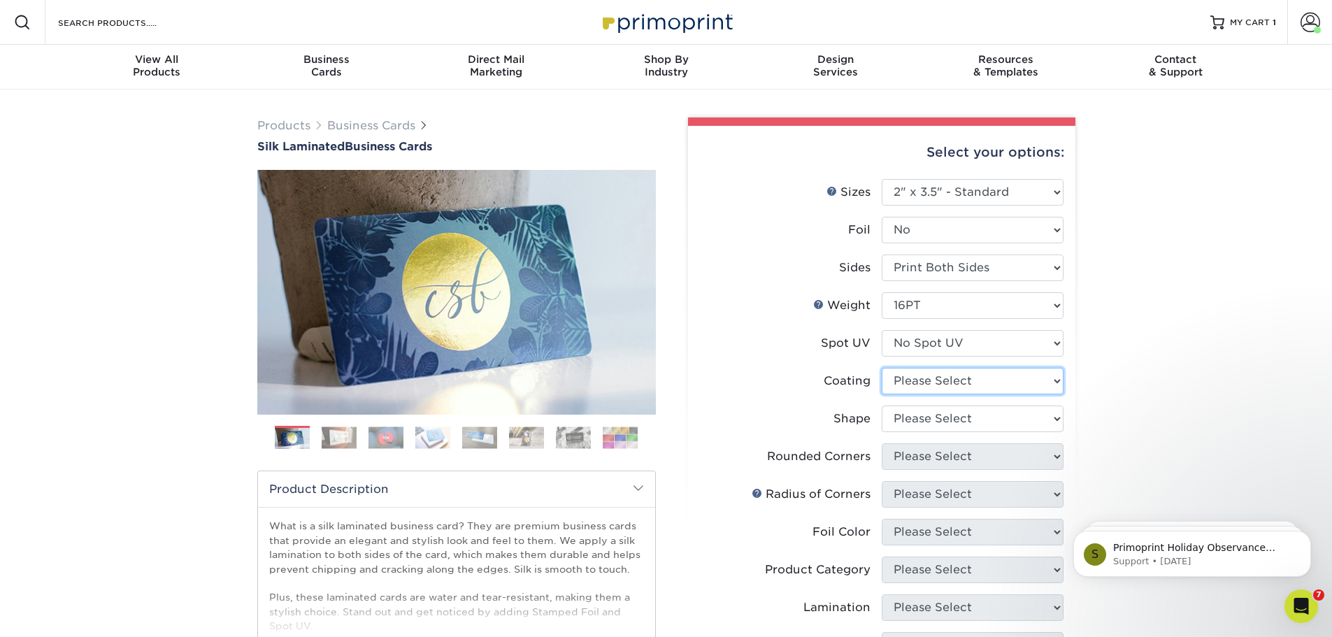
click at [936, 385] on select at bounding box center [973, 381] width 182 height 27
select select "3e7618de-abca-4bda-9f97-8b9129e913d8"
click at [882, 368] on select at bounding box center [973, 381] width 182 height 27
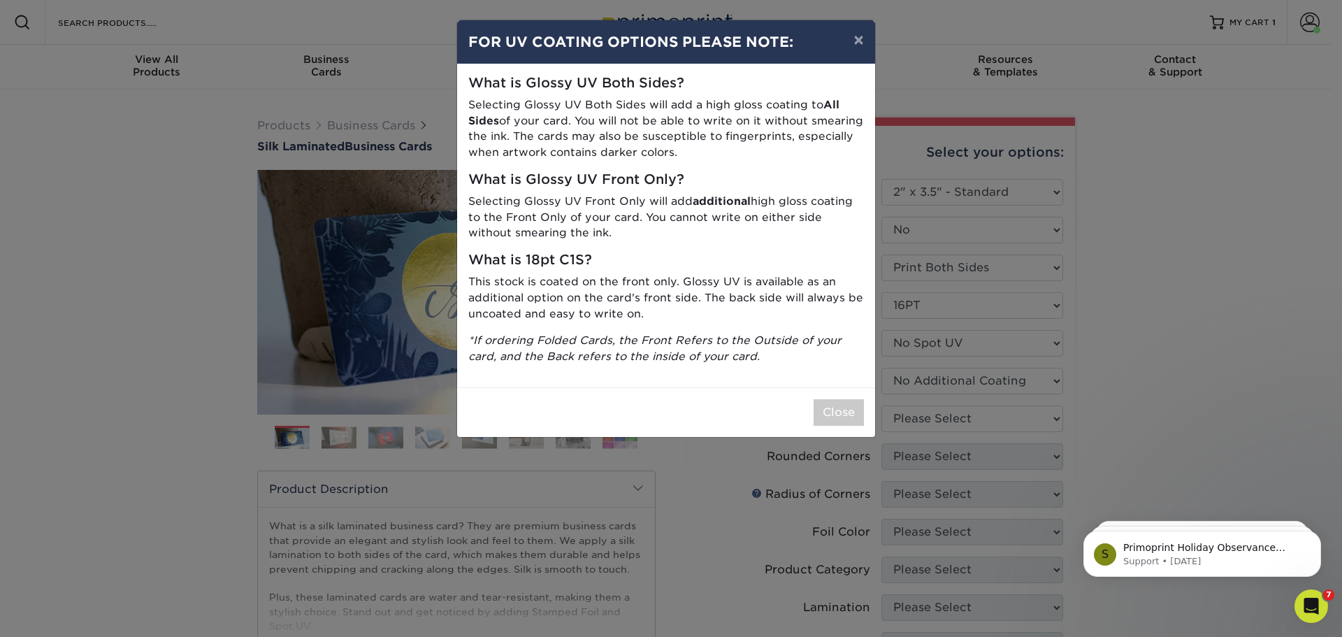
click at [938, 417] on div "× FOR UV COATING OPTIONS PLEASE NOTE: What is Glossy UV Both Sides? Selecting G…" at bounding box center [671, 318] width 1342 height 637
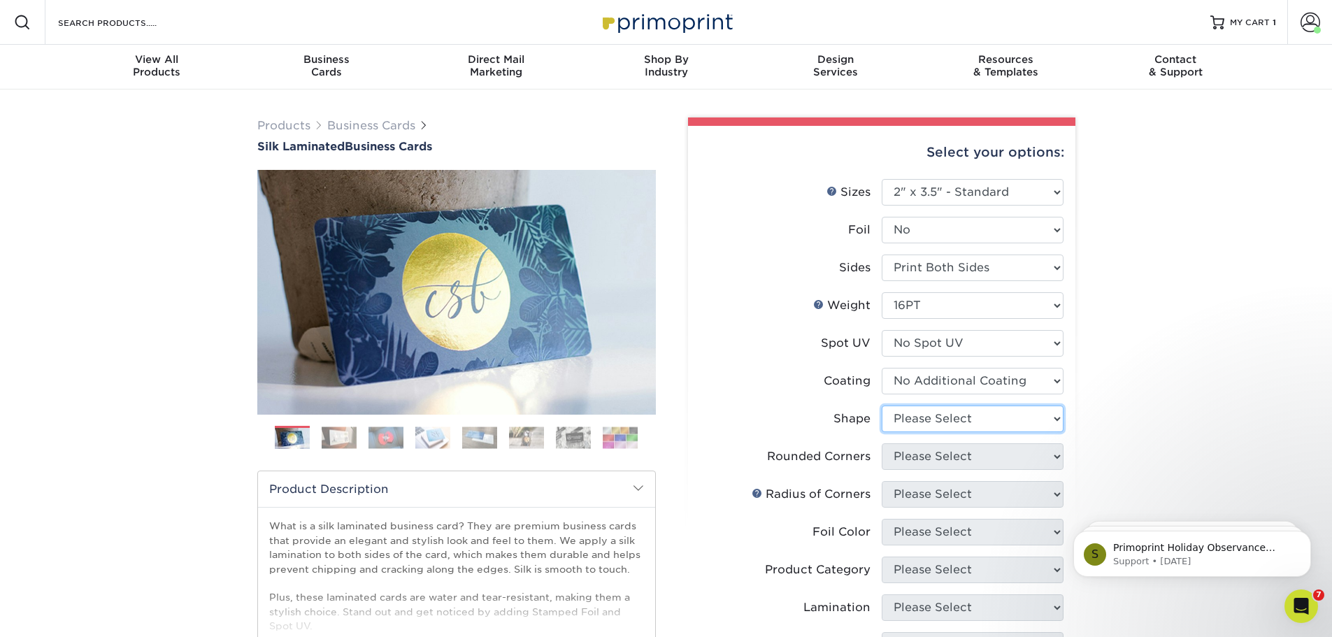
click at [935, 412] on select "Please Select Standard Oval" at bounding box center [973, 418] width 182 height 27
select select "standard"
click at [882, 405] on select "Please Select Standard Oval" at bounding box center [973, 418] width 182 height 27
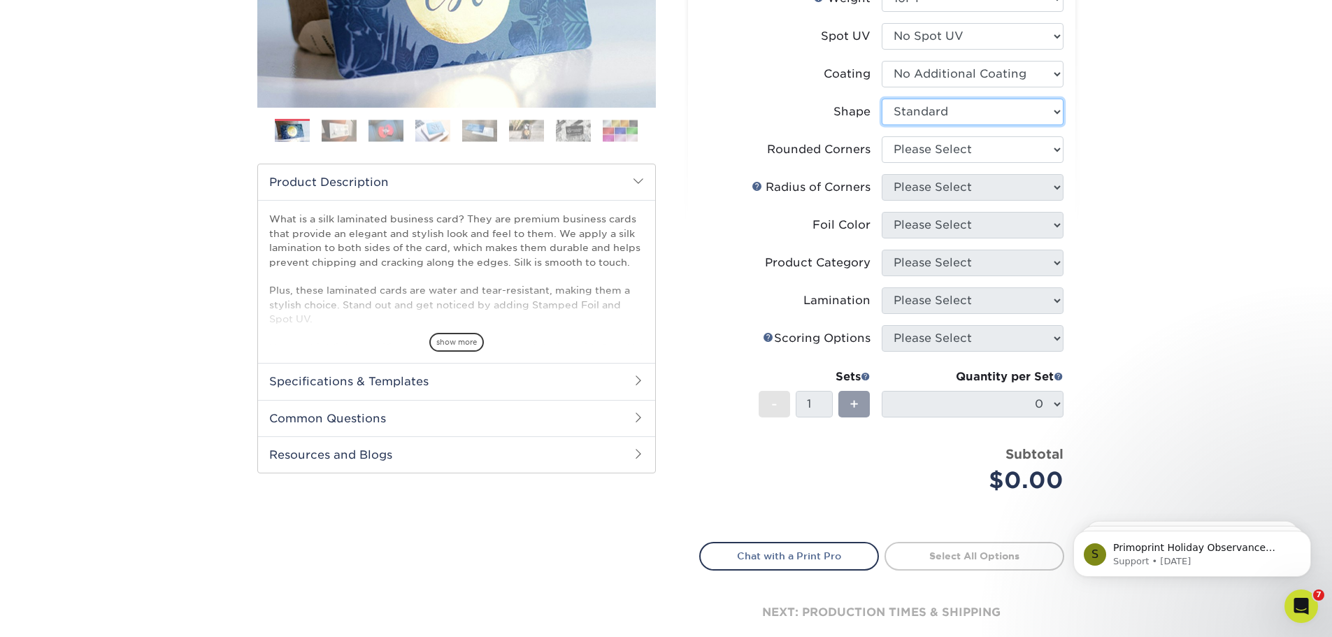
scroll to position [280, 0]
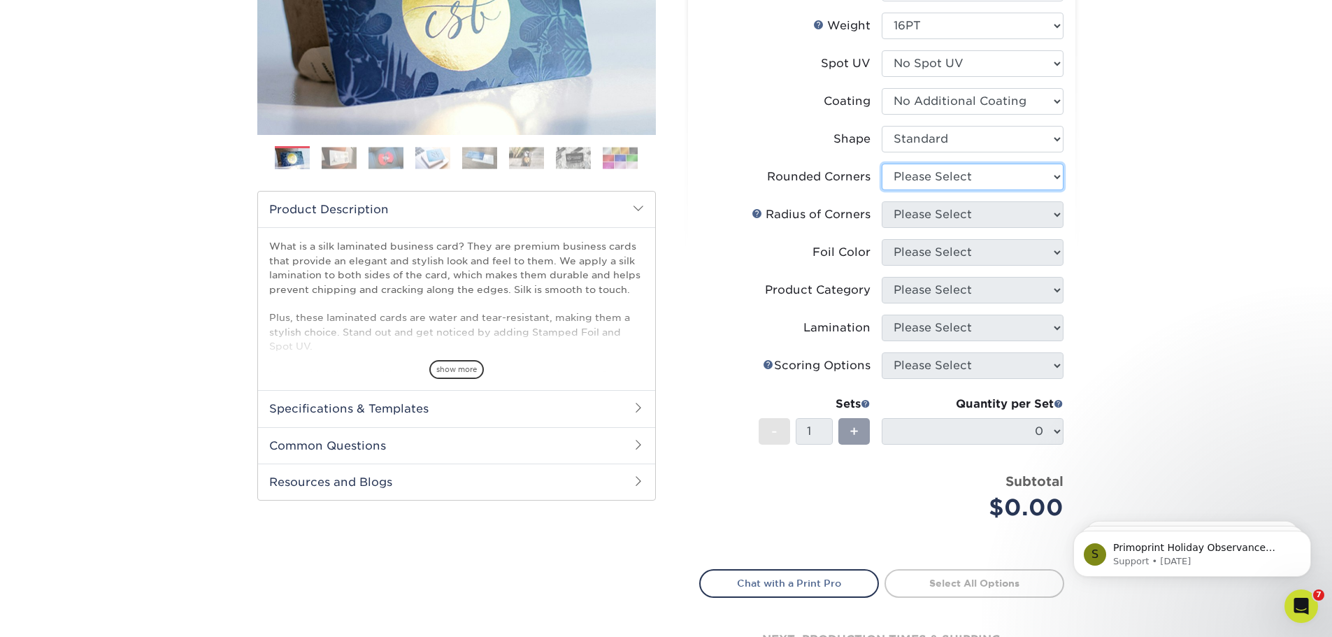
click at [930, 179] on select "Please Select Yes - Round 2 Corners Yes - Round 4 Corners No" at bounding box center [973, 177] width 182 height 27
select select "0"
click at [882, 164] on select "Please Select Yes - Round 2 Corners Yes - Round 4 Corners No" at bounding box center [973, 177] width 182 height 27
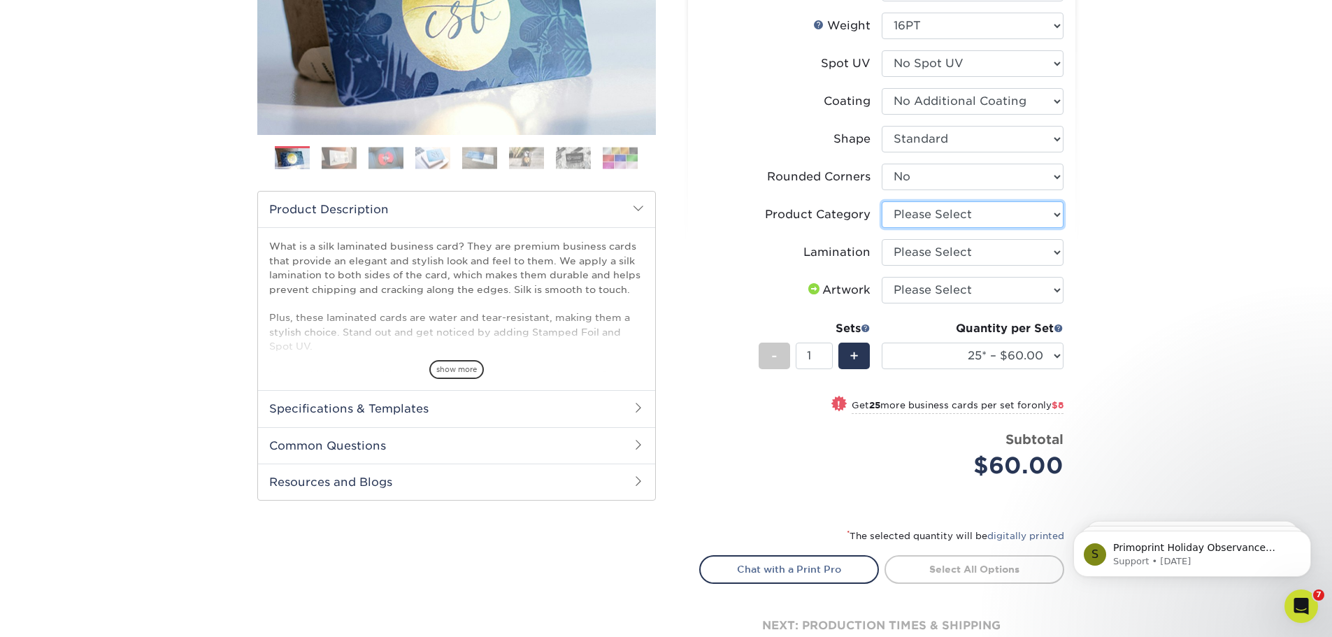
click at [944, 216] on select "Please Select Business Cards" at bounding box center [973, 214] width 182 height 27
select select "3b5148f1-0588-4f88-a218-97bcfdce65c1"
click at [882, 201] on select "Please Select Business Cards" at bounding box center [973, 214] width 182 height 27
click at [940, 250] on select "Please Select Silk" at bounding box center [973, 252] width 182 height 27
select select "ccacb42f-45f7-42d3-bbd3-7c8421cf37f0"
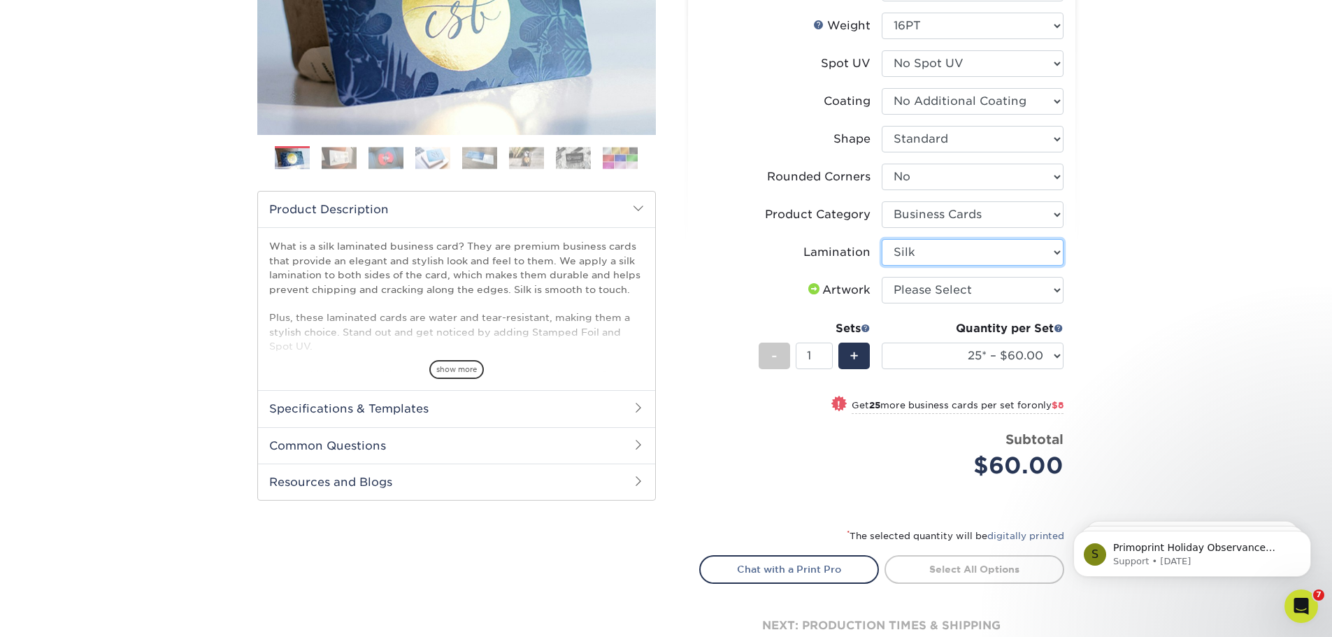
click at [882, 239] on select "Please Select Silk" at bounding box center [973, 252] width 182 height 27
click at [927, 290] on select "Please Select I will upload files I need a design - $100" at bounding box center [973, 290] width 182 height 27
select select "upload"
click at [882, 277] on select "Please Select I will upload files I need a design - $100" at bounding box center [973, 290] width 182 height 27
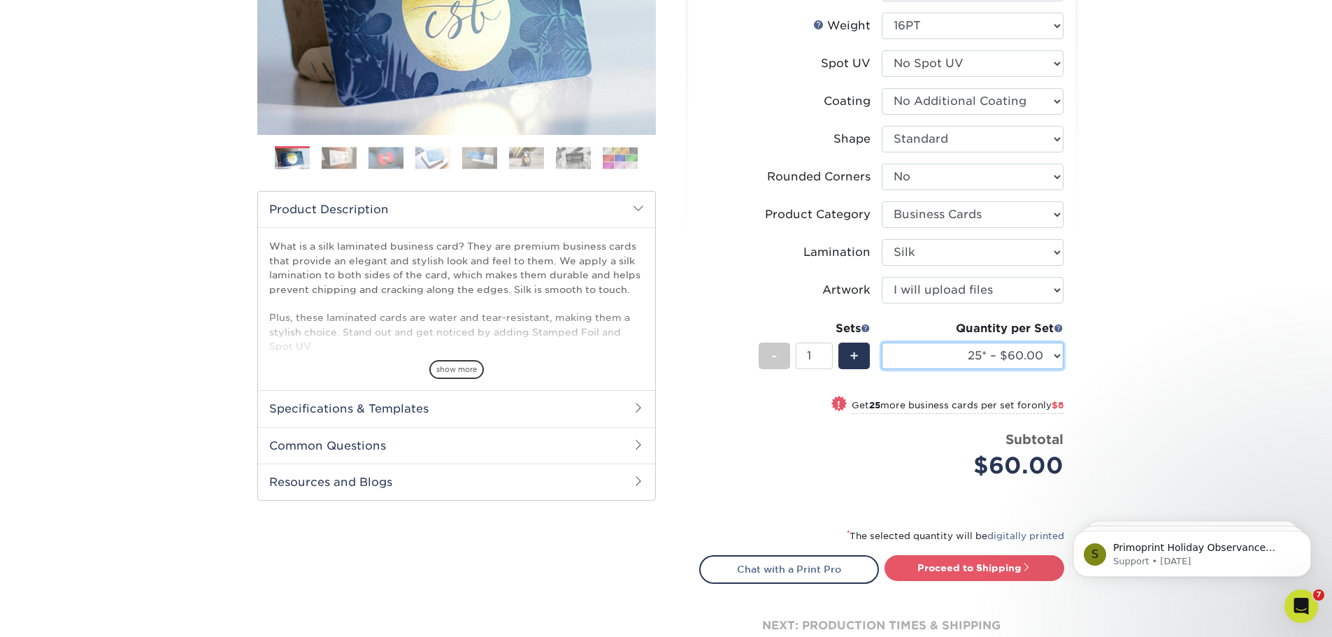
click at [988, 356] on select "25* – $60.00 50* – $68.00 75* – $76.00 100* – $84.00 250* – $92.00 500 – $96.00…" at bounding box center [973, 356] width 182 height 27
select select "500 – $96.00"
click at [882, 343] on select "25* – $60.00 50* – $68.00 75* – $76.00 100* – $84.00 250* – $92.00 500 – $96.00…" at bounding box center [973, 356] width 182 height 27
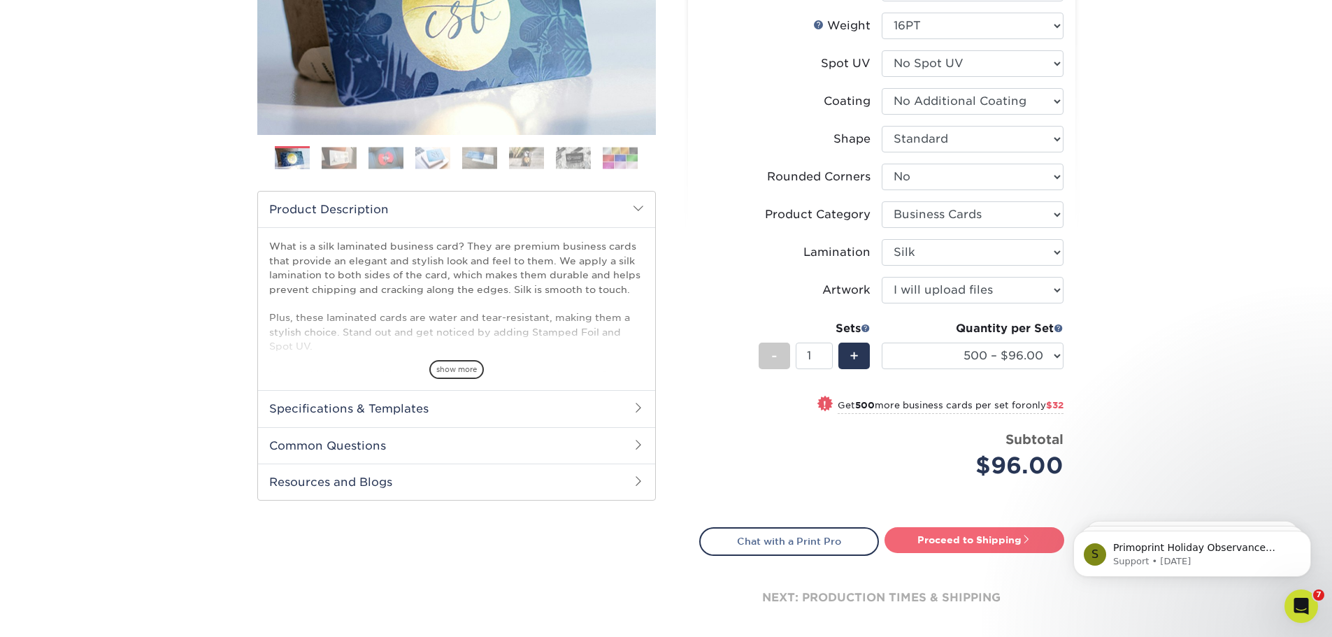
click at [972, 539] on link "Proceed to Shipping" at bounding box center [974, 539] width 180 height 25
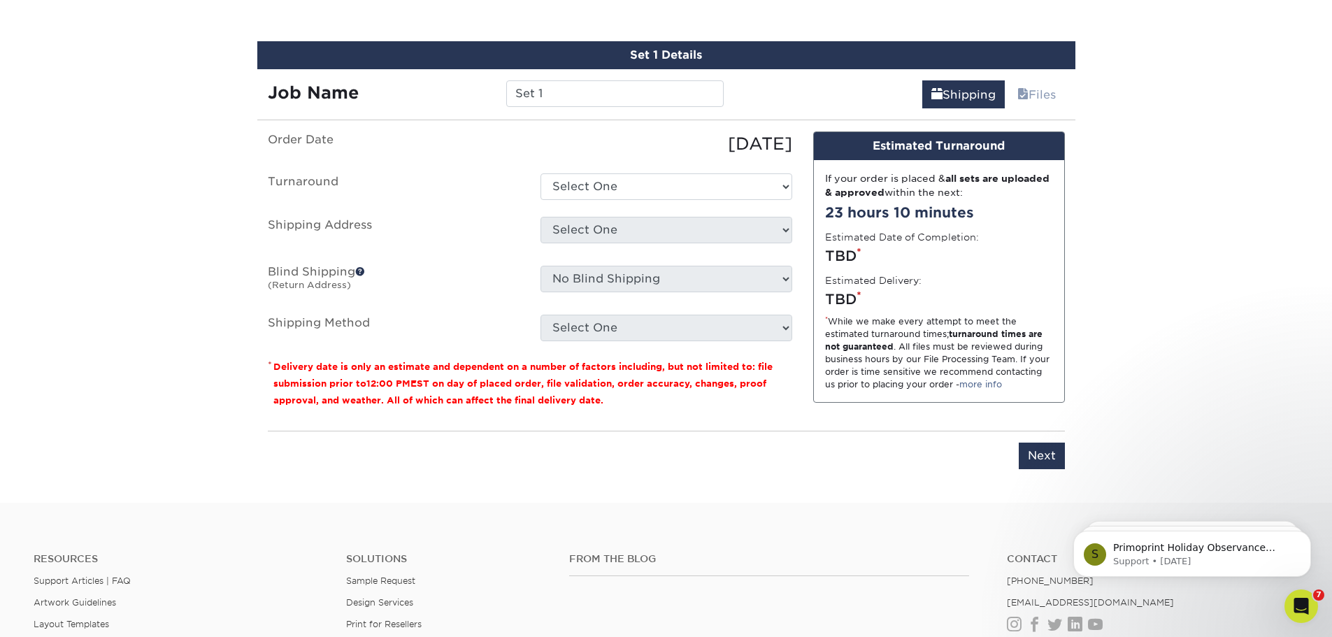
scroll to position [845, 0]
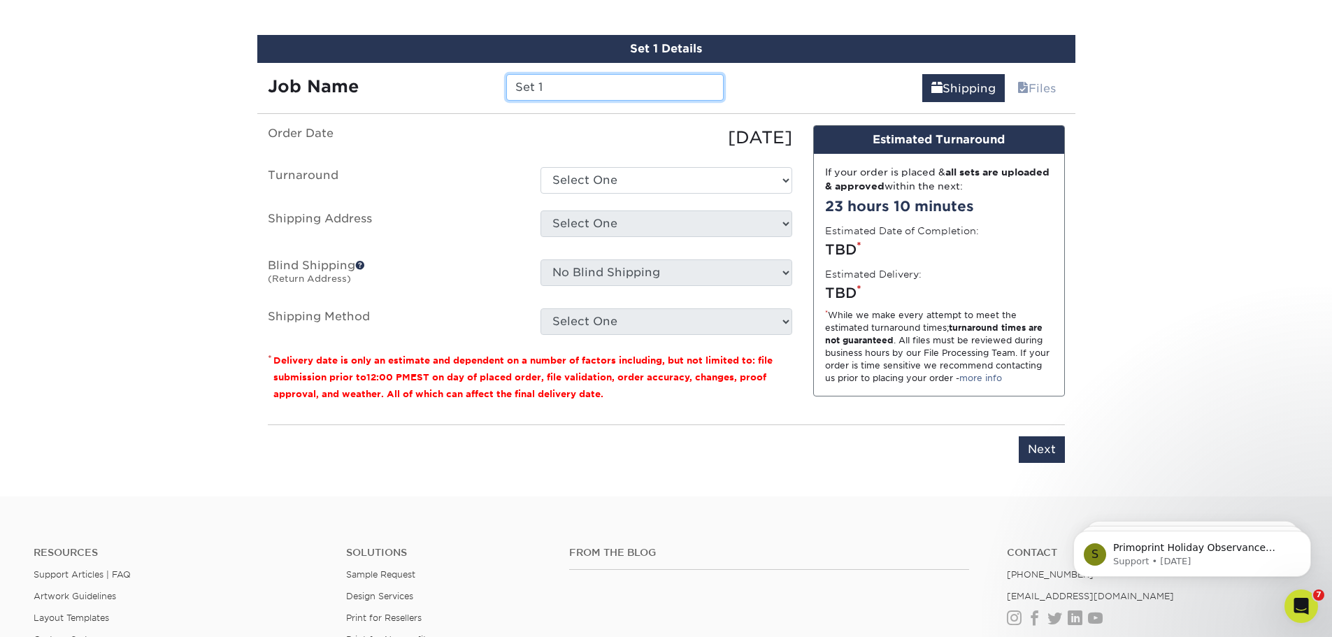
drag, startPoint x: 541, startPoint y: 87, endPoint x: 486, endPoint y: 87, distance: 55.2
click at [486, 87] on div "Job Name Set 1" at bounding box center [496, 87] width 478 height 27
type input "[PERSON_NAME]"
click at [586, 172] on select "Select One 2-4 Business Days 2 Day Next Business Day" at bounding box center [666, 180] width 252 height 27
select select "daeee239-1cf4-403f-860f-e366b9ee29d2"
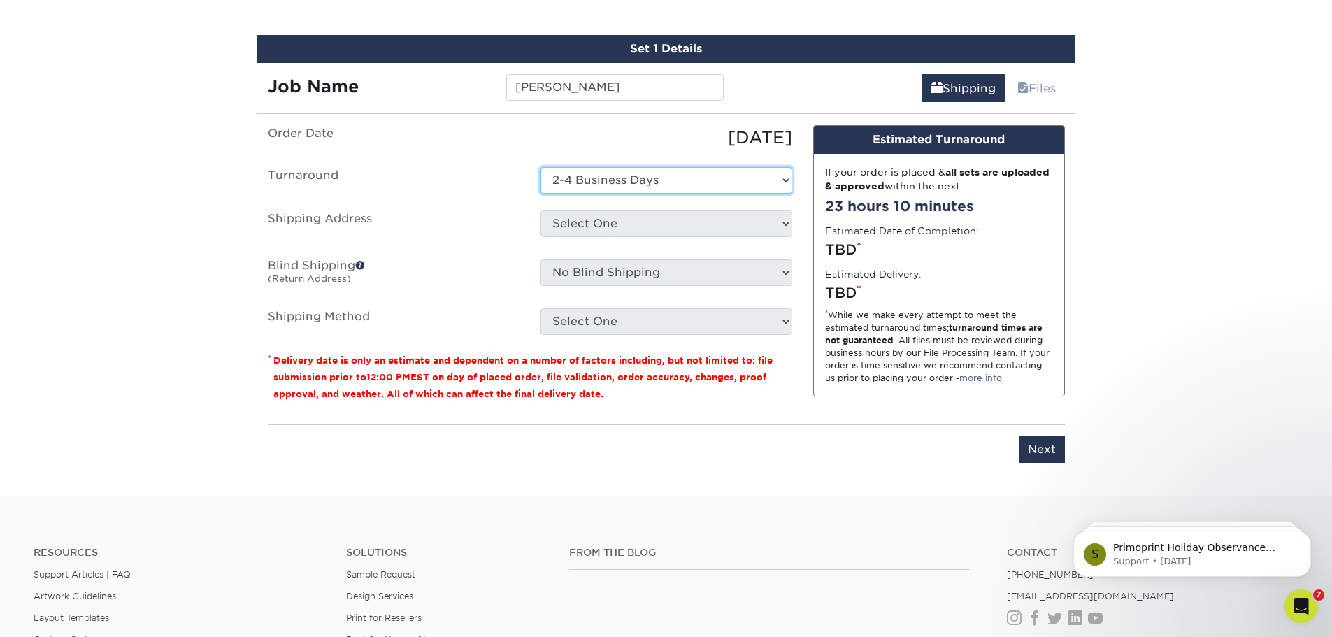
click at [540, 167] on select "Select One 2-4 Business Days 2 Day Next Business Day" at bounding box center [666, 180] width 252 height 27
click at [603, 227] on select "Select One Matt - Home NEAP Boston NEAP Waltham + Add New Address" at bounding box center [666, 223] width 252 height 27
select select "262168"
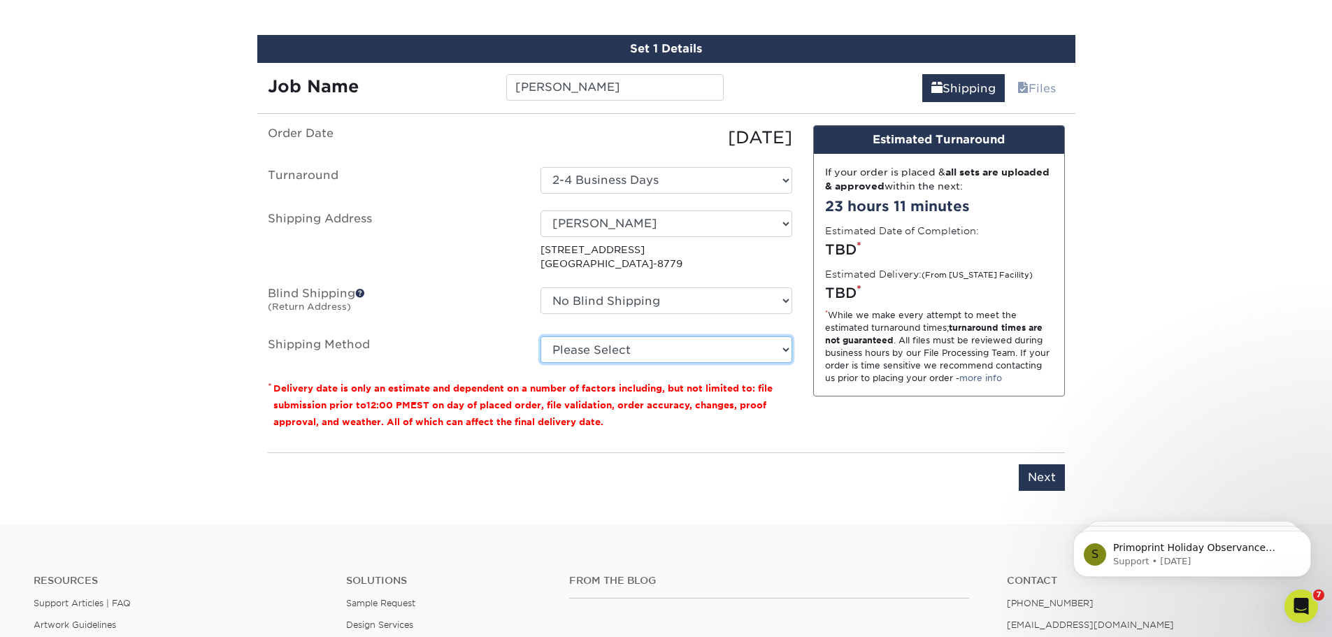
click at [647, 350] on select "Please Select Ground Shipping (+$8.96) 3 Day Shipping Service (+$15.34) 2 Day A…" at bounding box center [666, 349] width 252 height 27
select select "03"
click at [540, 336] on select "Please Select Ground Shipping (+$8.96) 3 Day Shipping Service (+$15.34) 2 Day A…" at bounding box center [666, 349] width 252 height 27
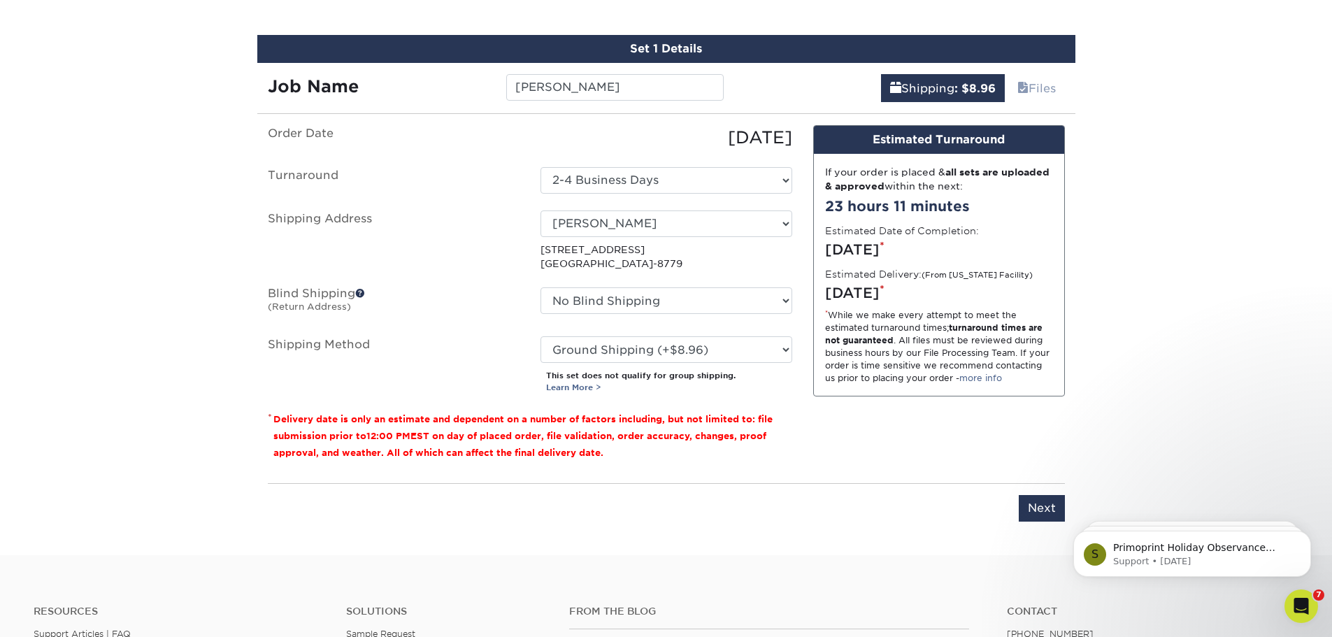
click at [1038, 508] on input "Next" at bounding box center [1042, 508] width 46 height 27
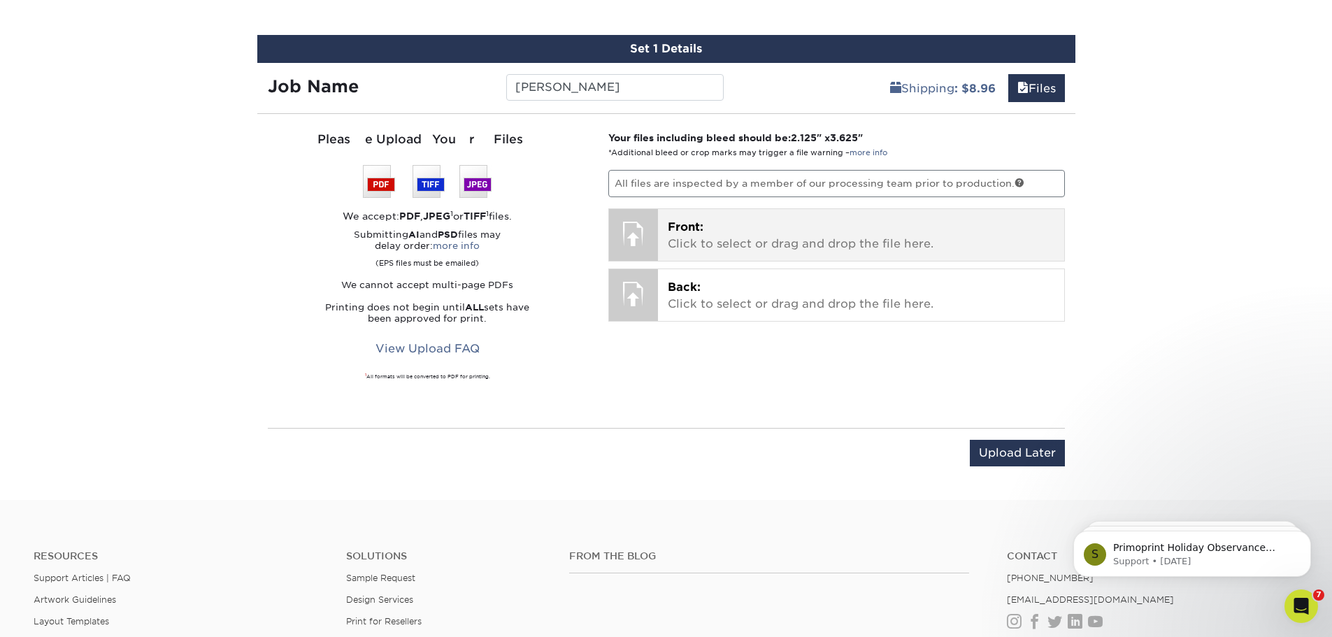
click at [649, 234] on div at bounding box center [633, 233] width 49 height 49
click at [640, 227] on div at bounding box center [633, 233] width 49 height 49
click at [703, 227] on span "Front:" at bounding box center [686, 226] width 36 height 13
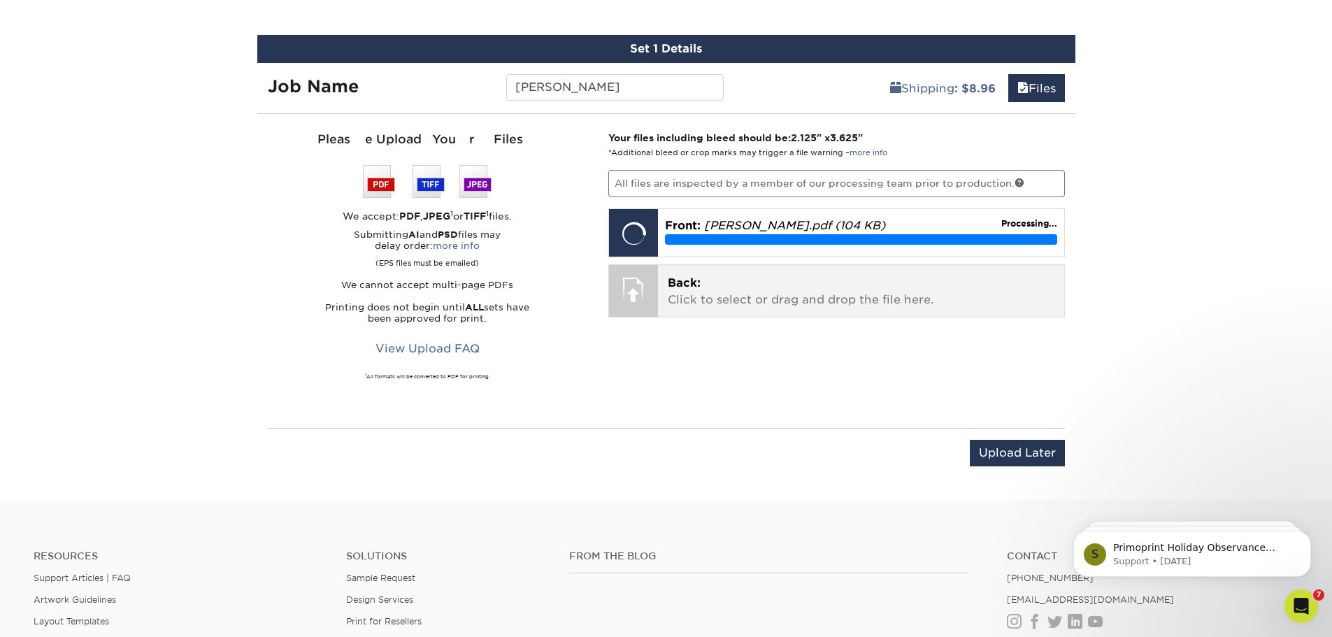
click at [645, 283] on div at bounding box center [633, 289] width 49 height 49
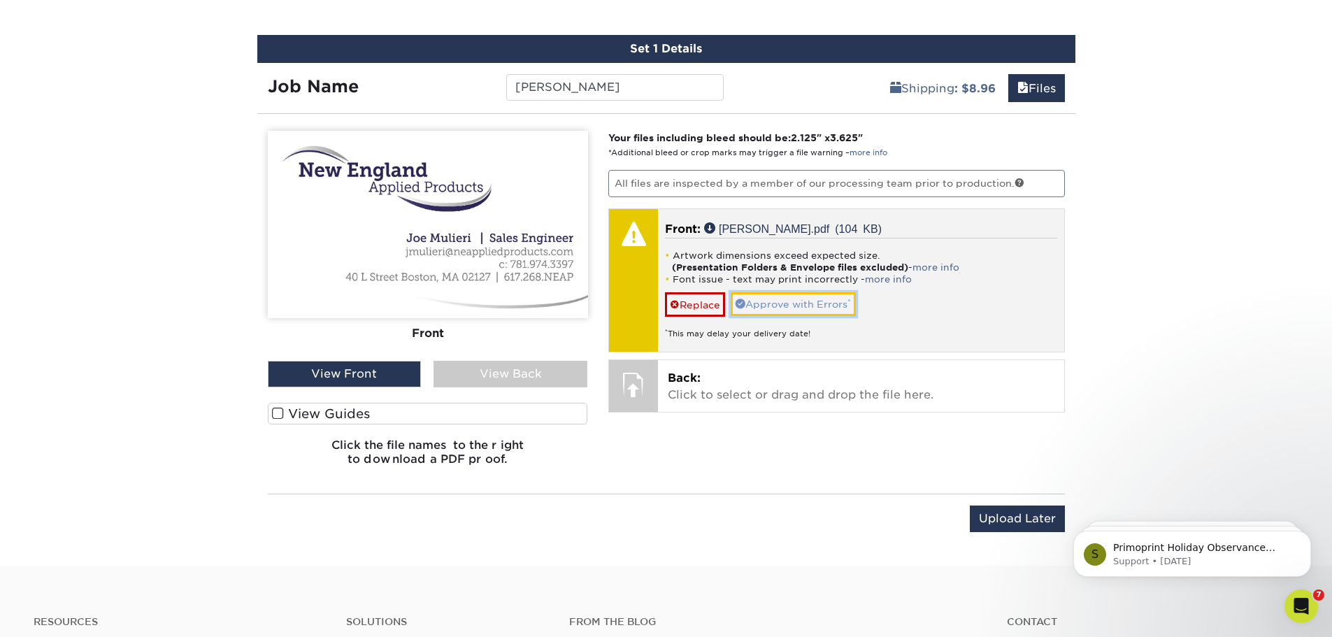
click at [791, 300] on link "Approve with Errors *" at bounding box center [793, 304] width 125 height 24
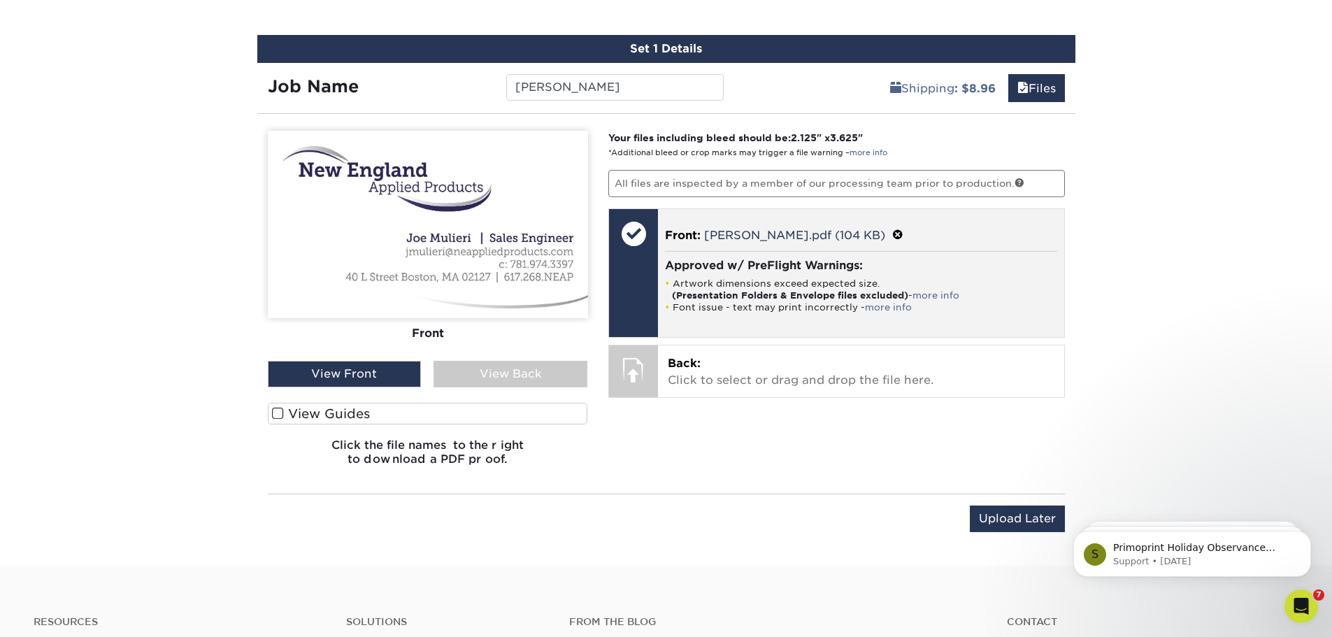
click at [638, 271] on div at bounding box center [633, 273] width 49 height 128
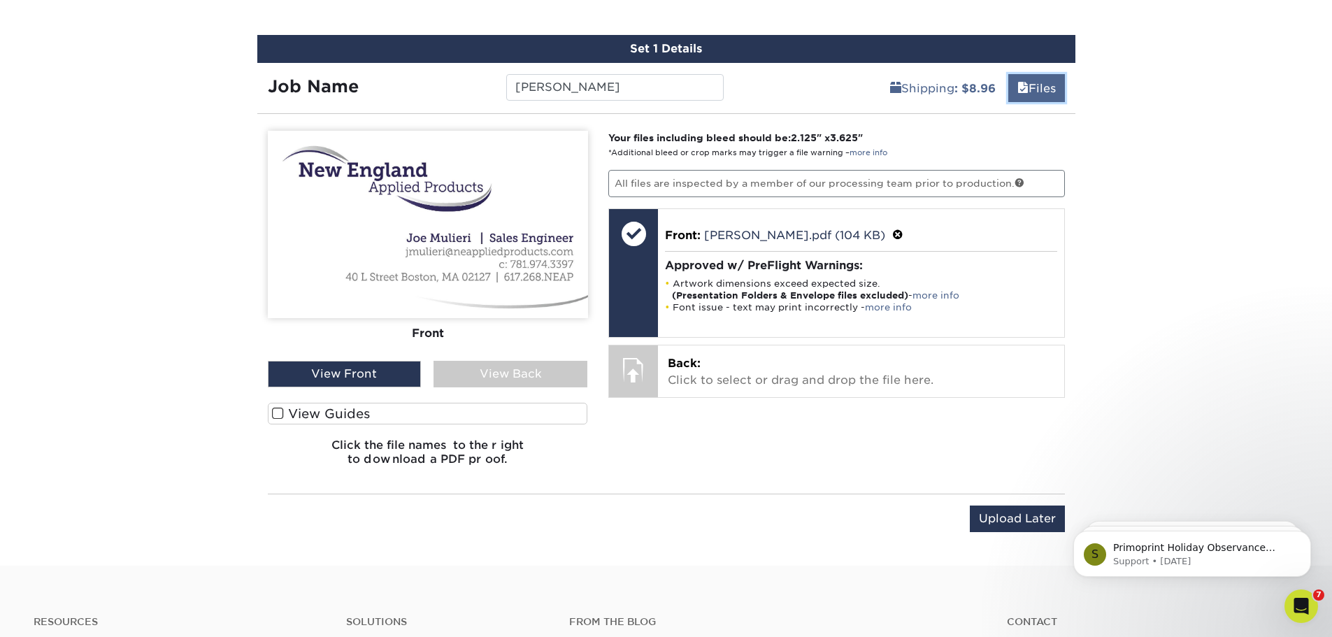
click at [1019, 85] on span at bounding box center [1022, 88] width 11 height 13
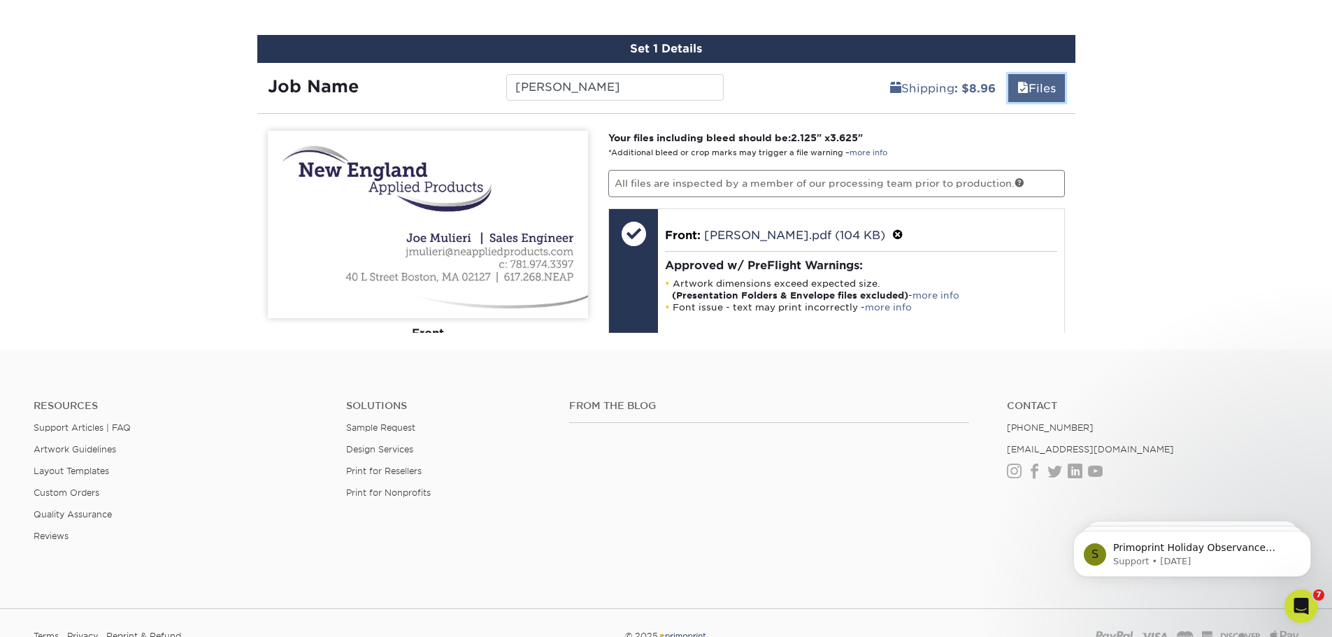
scroll to position [748, 0]
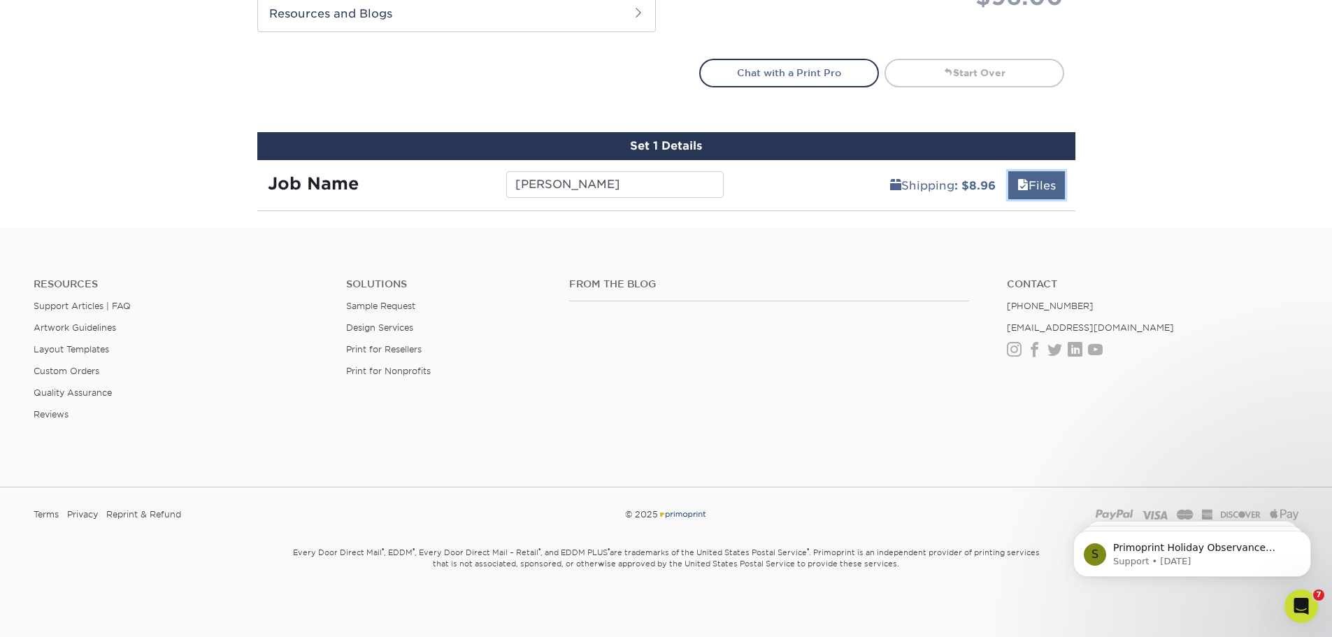
click at [1012, 187] on link "Files" at bounding box center [1036, 185] width 57 height 28
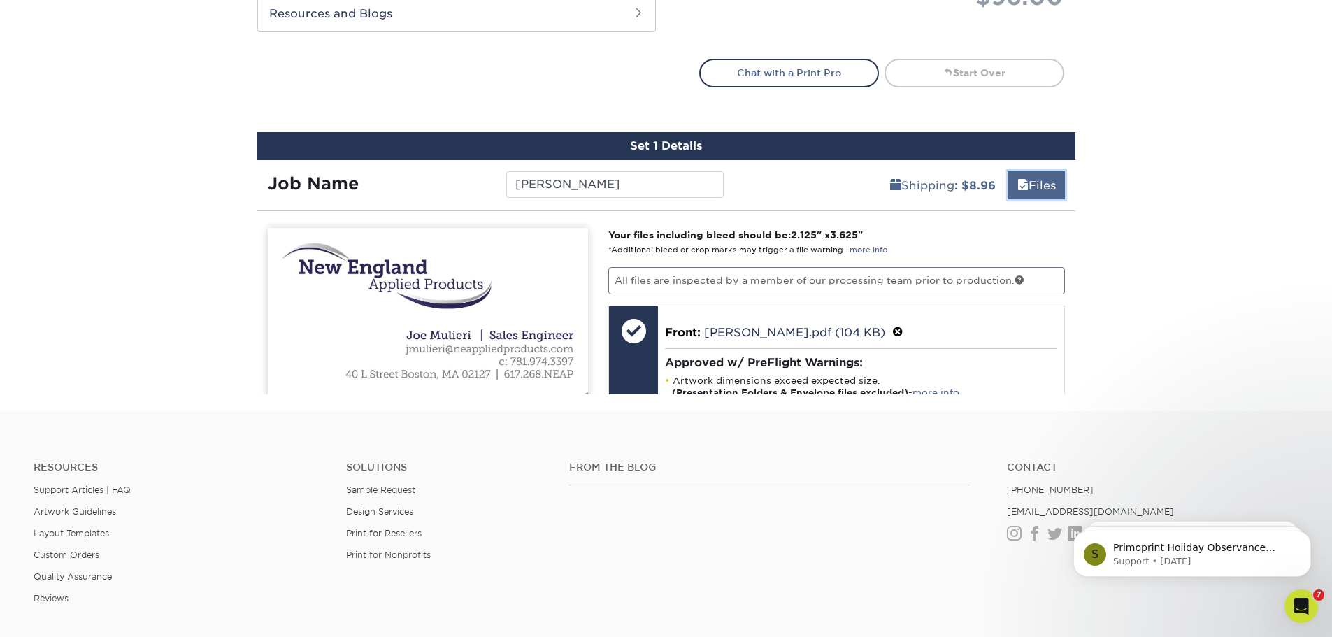
scroll to position [845, 0]
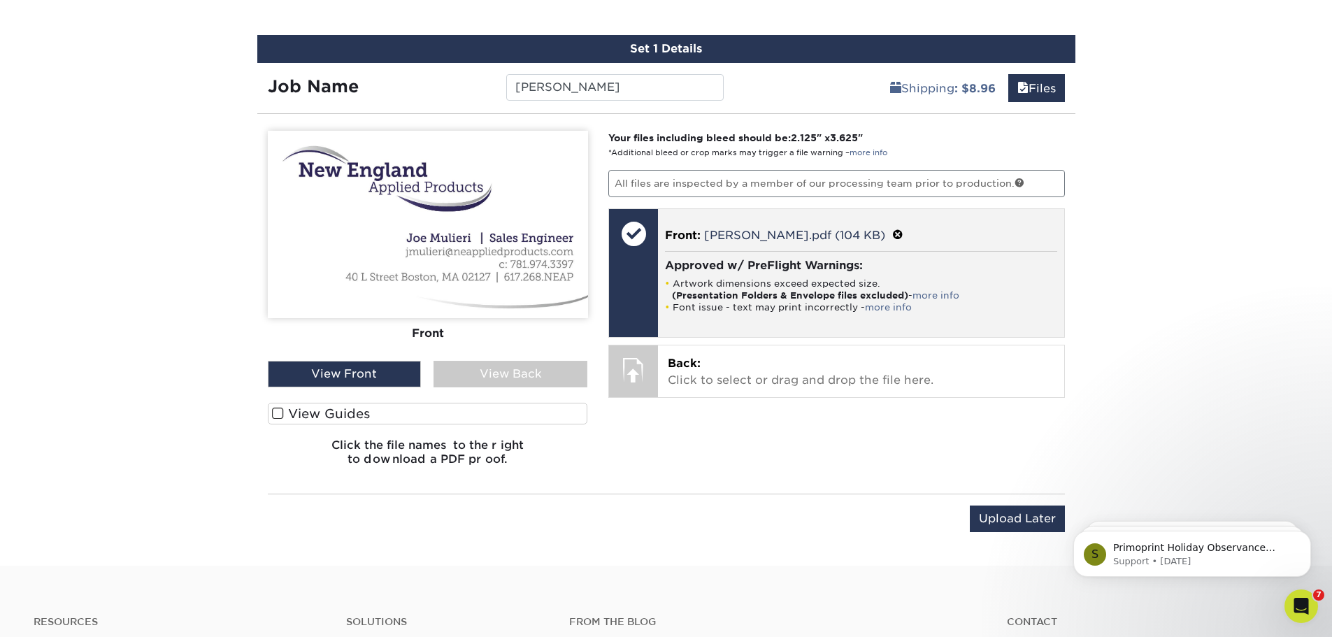
click at [900, 232] on span at bounding box center [897, 235] width 11 height 13
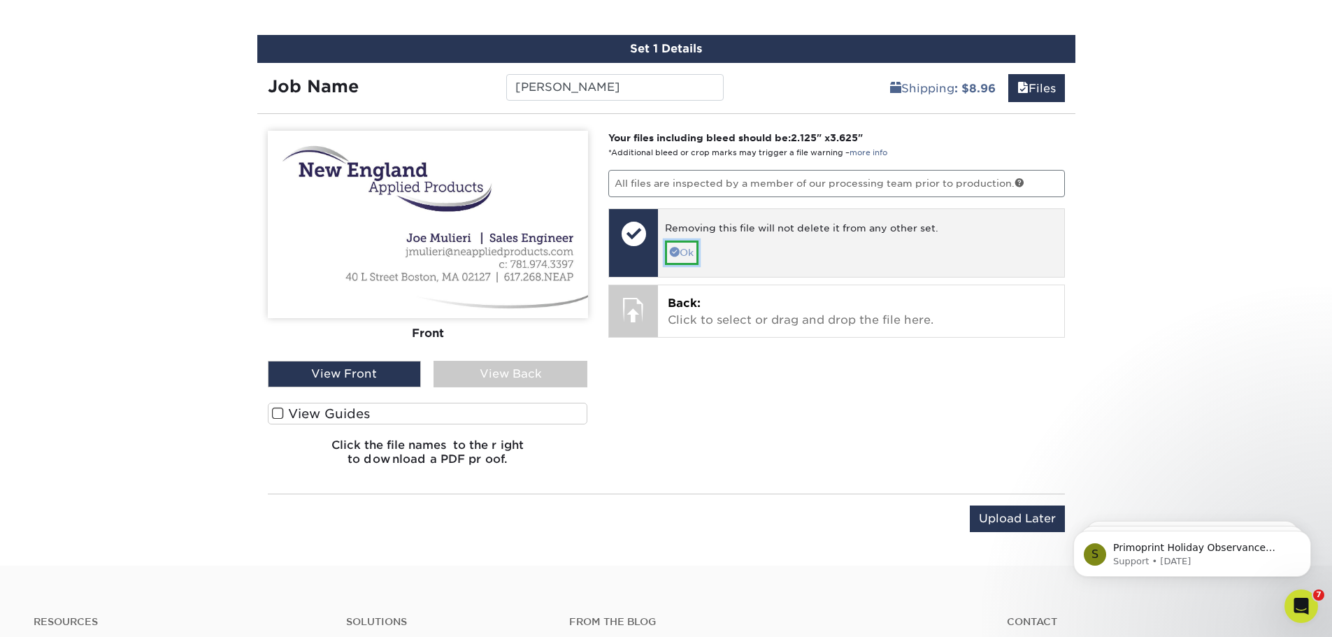
click at [684, 253] on link "Ok" at bounding box center [682, 253] width 34 height 24
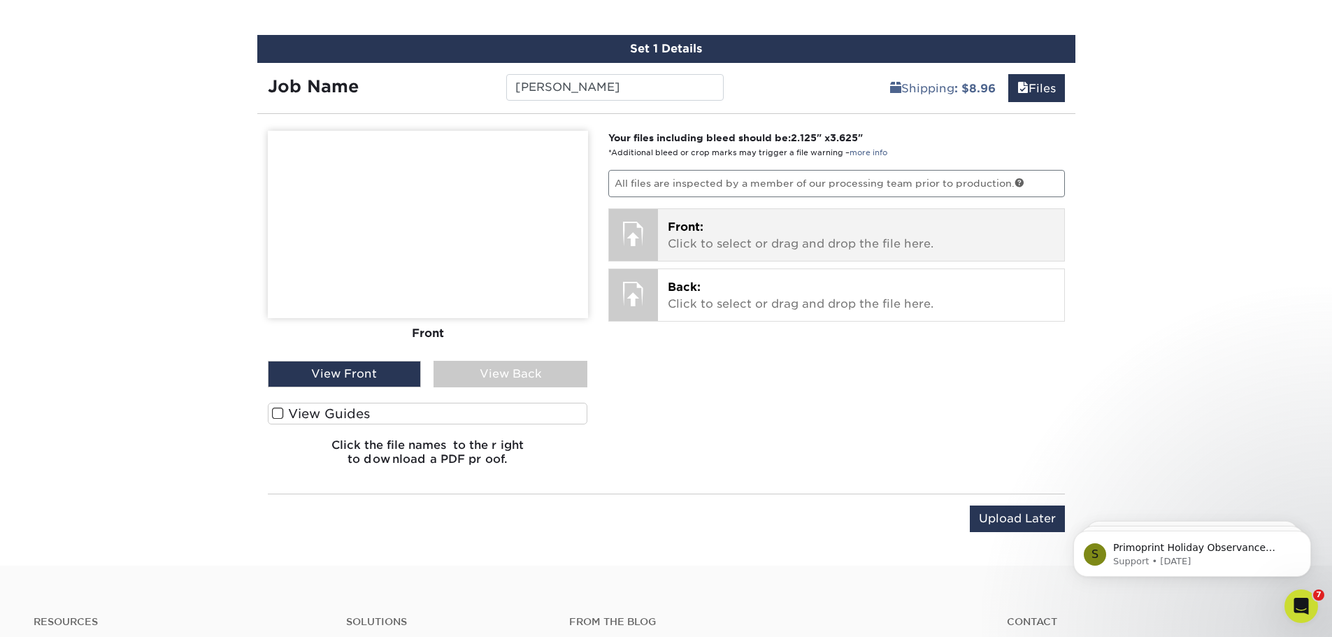
click at [627, 228] on div at bounding box center [633, 233] width 49 height 49
click at [689, 232] on span "Front:" at bounding box center [686, 226] width 36 height 13
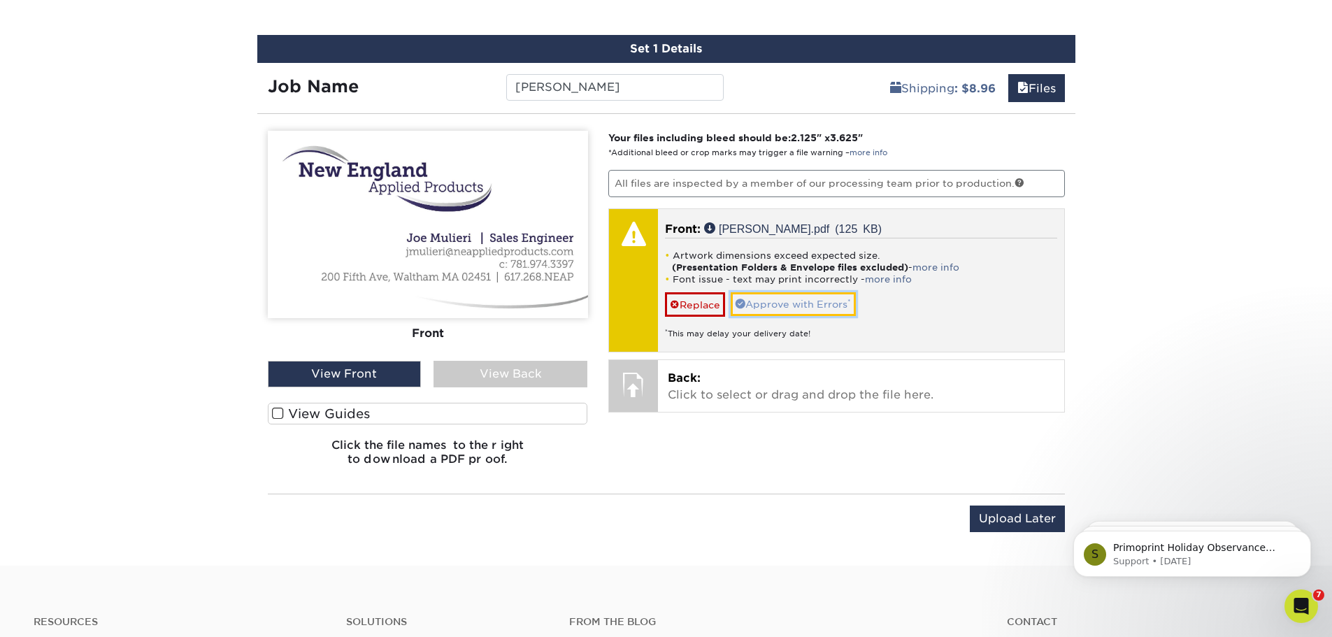
click at [775, 303] on link "Approve with Errors *" at bounding box center [793, 304] width 125 height 24
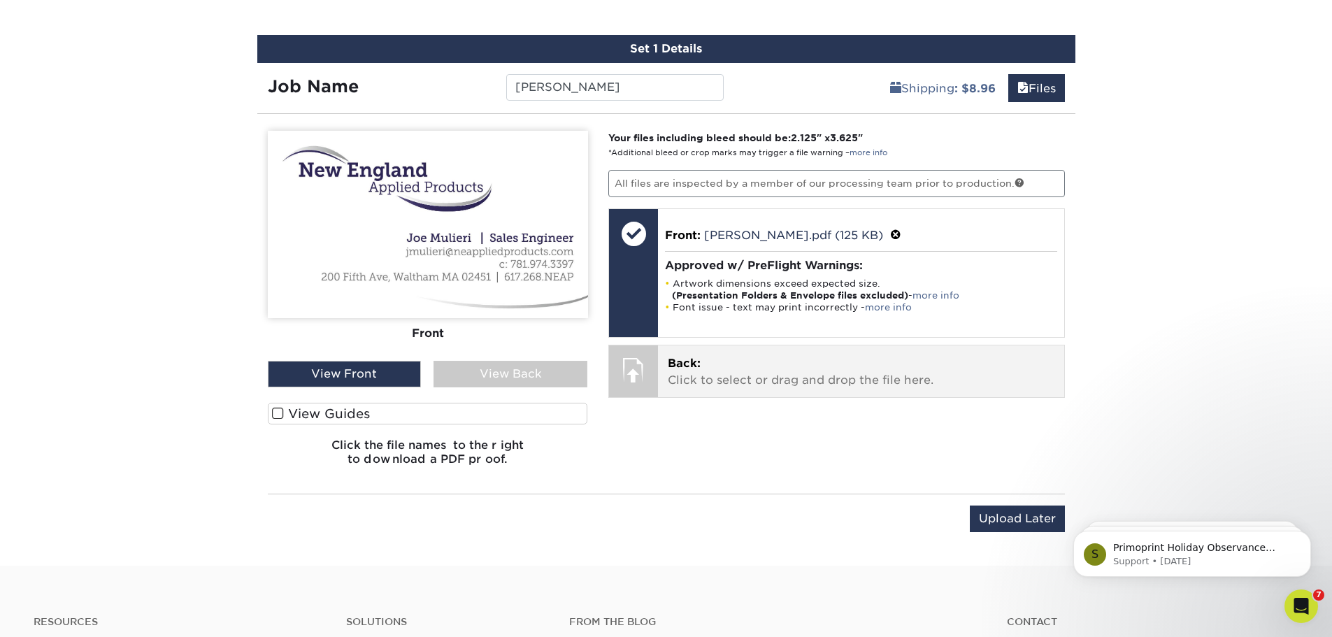
click at [719, 366] on p "Back: Click to select or drag and drop the file here." at bounding box center [861, 372] width 387 height 34
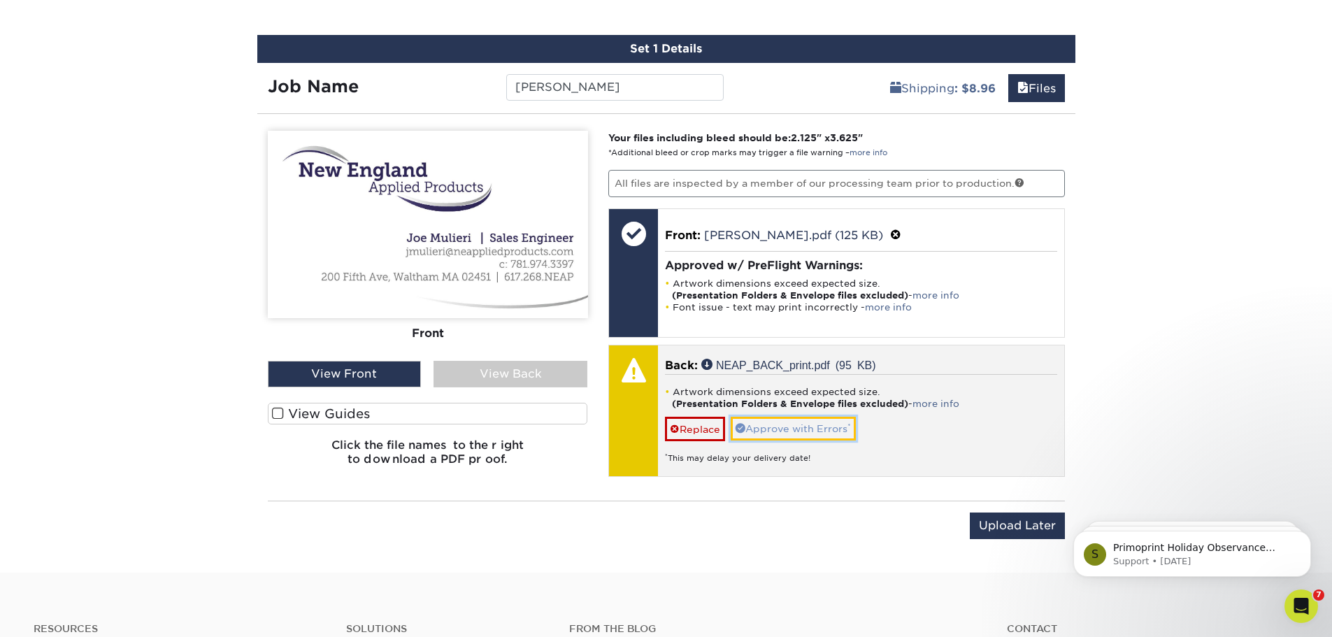
click at [766, 425] on link "Approve with Errors *" at bounding box center [793, 429] width 125 height 24
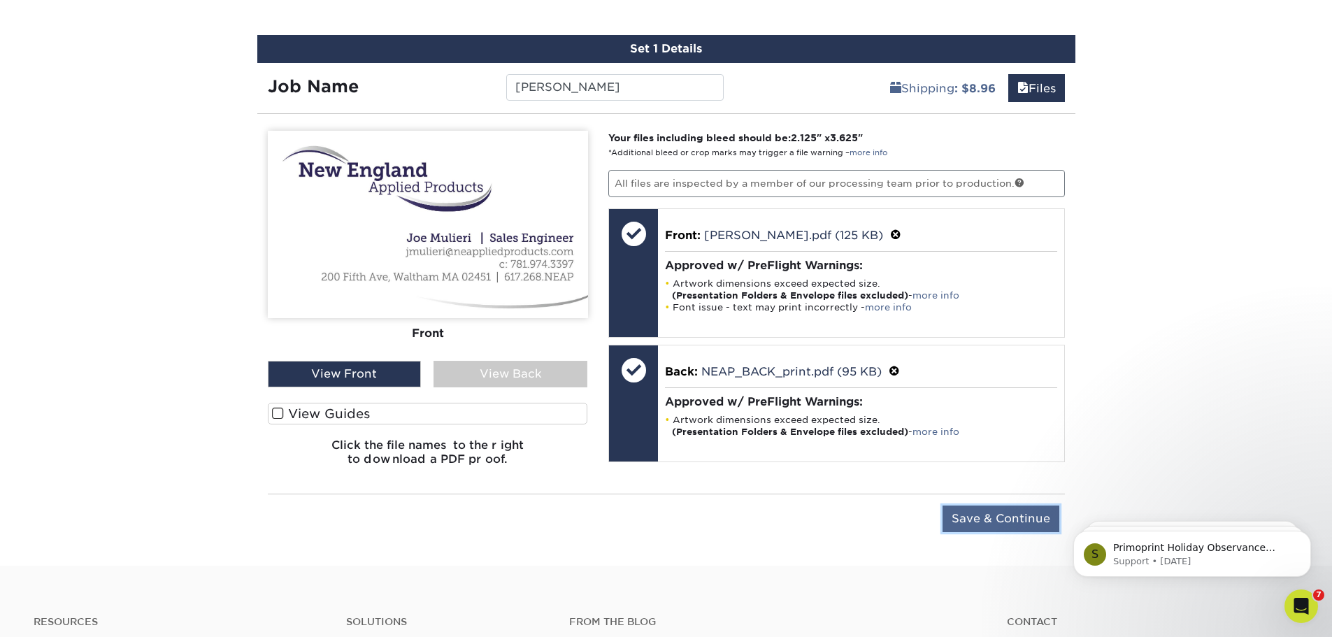
click at [1001, 520] on input "Save & Continue" at bounding box center [1000, 518] width 117 height 27
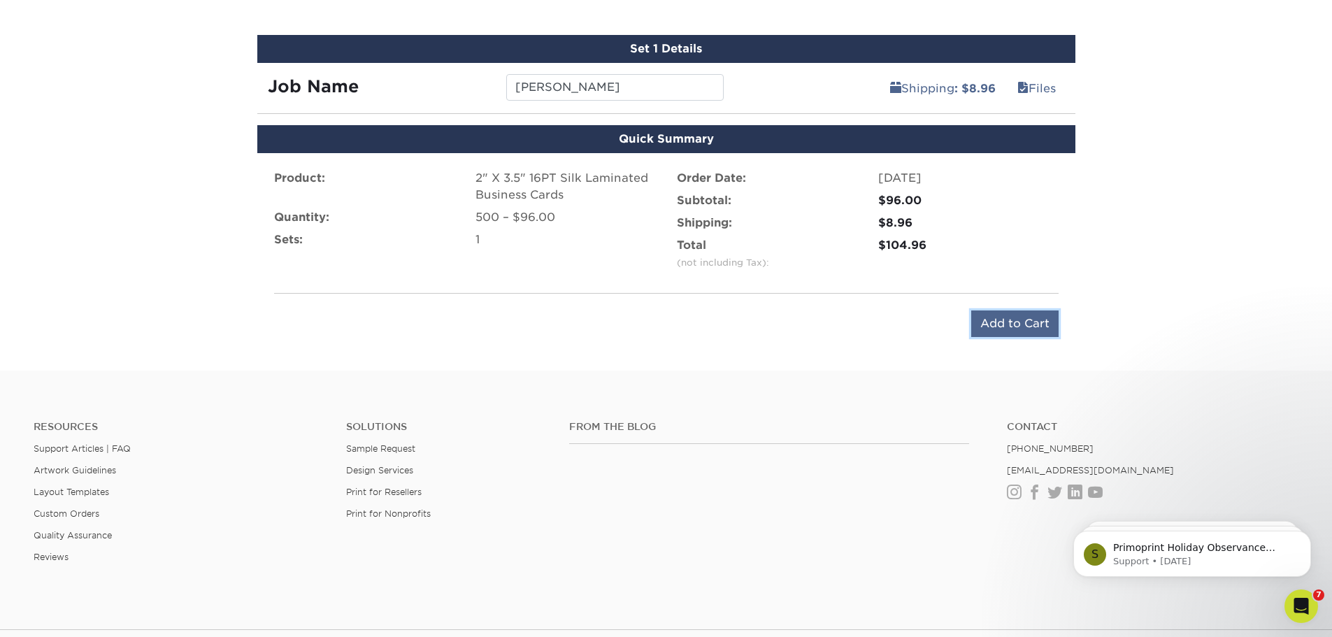
click at [1021, 322] on input "Add to Cart" at bounding box center [1014, 323] width 87 height 27
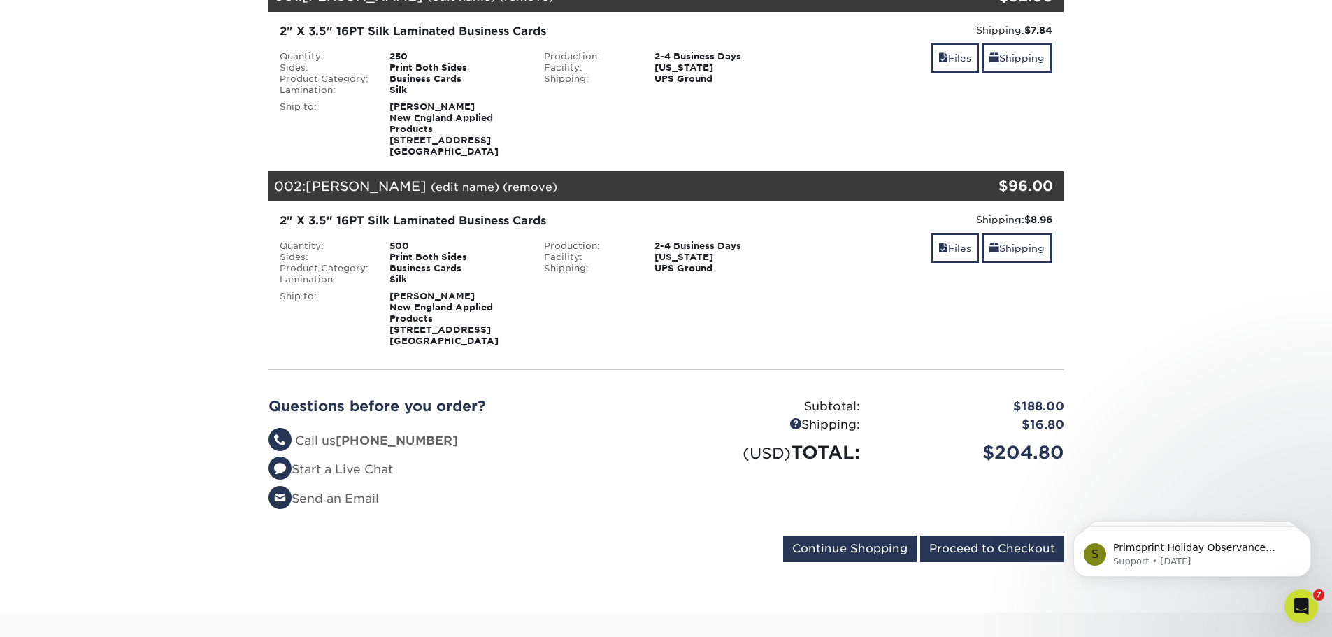
scroll to position [280, 0]
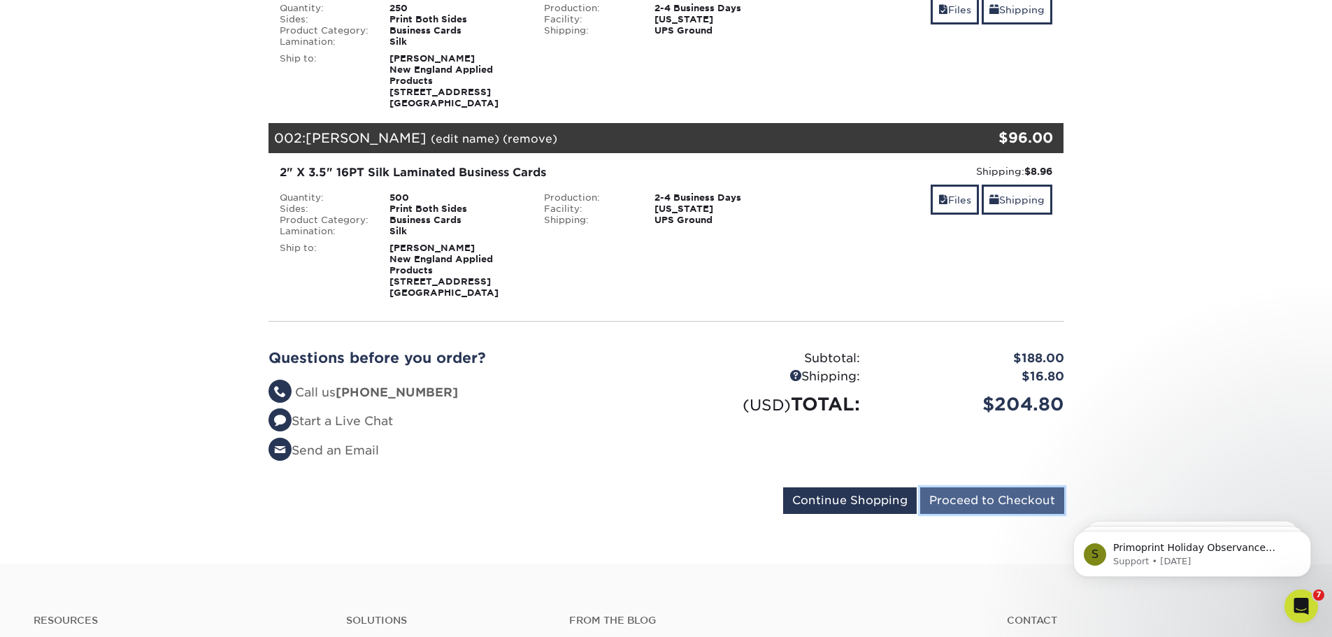
click at [977, 507] on input "Proceed to Checkout" at bounding box center [992, 500] width 144 height 27
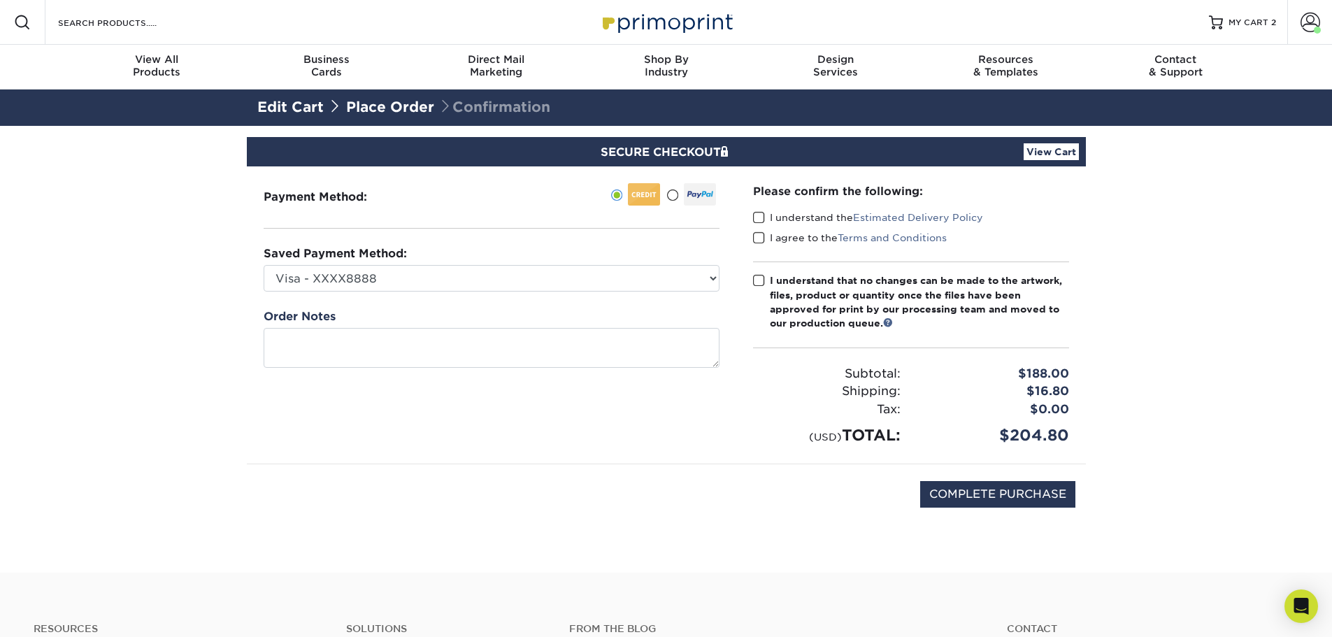
click at [757, 215] on span at bounding box center [759, 217] width 12 height 13
click at [0, 0] on input "I understand the Estimated Delivery Policy" at bounding box center [0, 0] width 0 height 0
click at [757, 238] on span at bounding box center [759, 237] width 12 height 13
click at [0, 0] on input "I agree to the Terms and Conditions" at bounding box center [0, 0] width 0 height 0
click at [759, 280] on span at bounding box center [759, 280] width 12 height 13
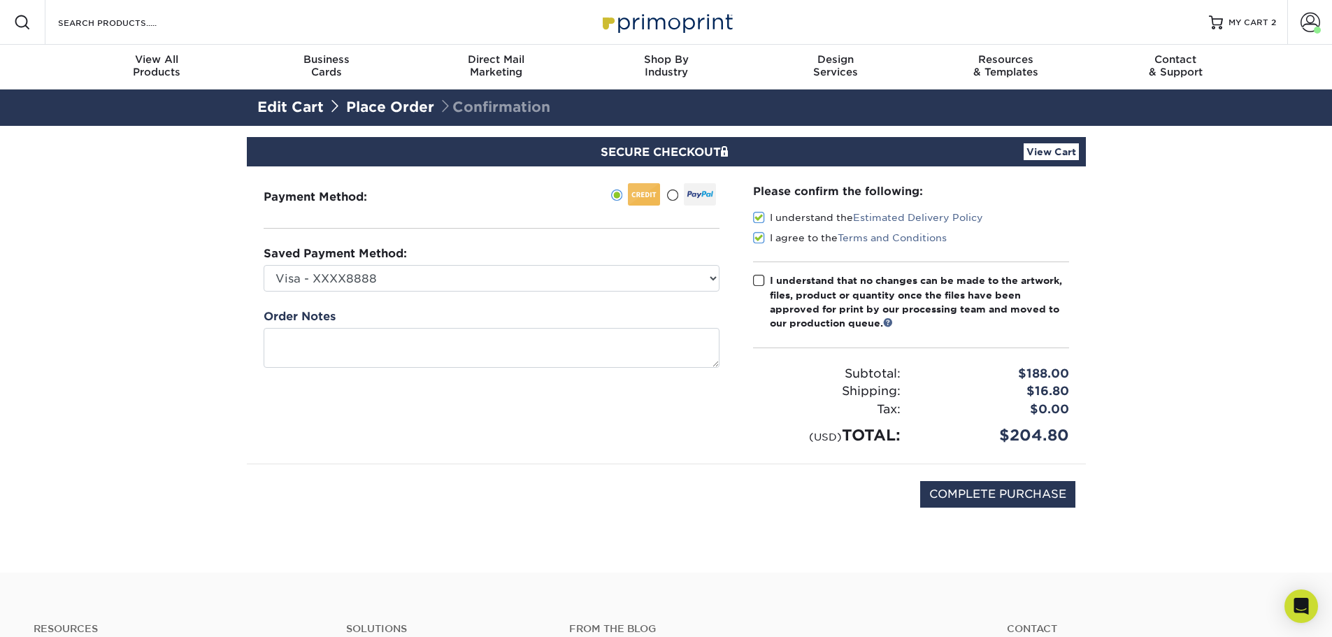
click at [0, 0] on input "I understand that no changes can be made to the artwork, files, product or quan…" at bounding box center [0, 0] width 0 height 0
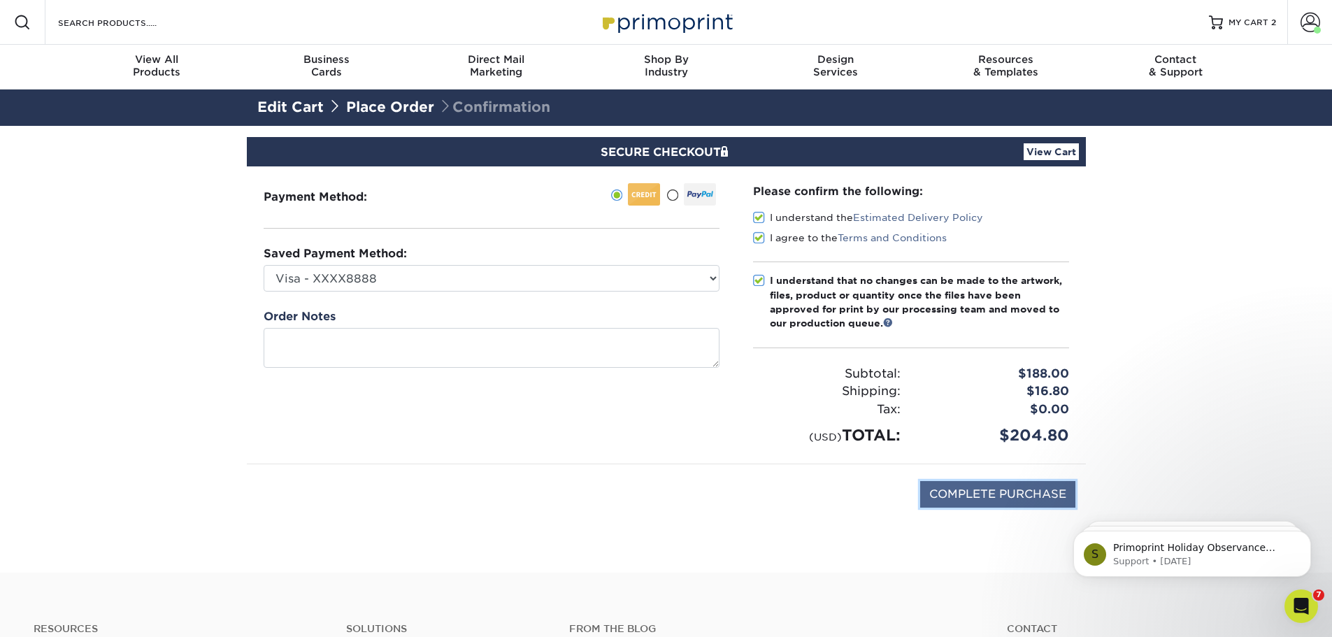
click at [976, 492] on input "COMPLETE PURCHASE" at bounding box center [997, 494] width 155 height 27
type input "PROCESSING, PLEASE WAIT..."
